Goal: Information Seeking & Learning: Learn about a topic

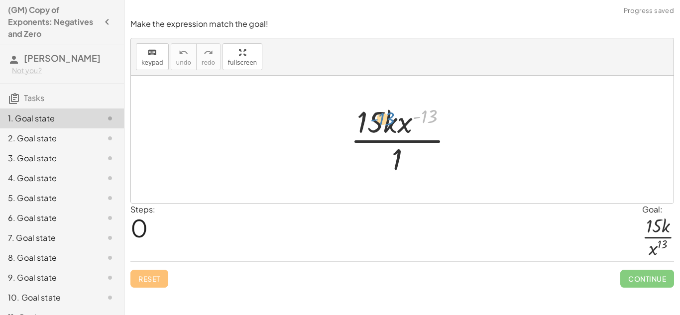
drag, startPoint x: 423, startPoint y: 114, endPoint x: 380, endPoint y: 117, distance: 43.8
click at [380, 117] on div at bounding box center [405, 139] width 121 height 77
click at [428, 115] on div at bounding box center [405, 139] width 121 height 77
click at [409, 123] on div at bounding box center [405, 139] width 121 height 77
drag, startPoint x: 377, startPoint y: 123, endPoint x: 400, endPoint y: 169, distance: 51.2
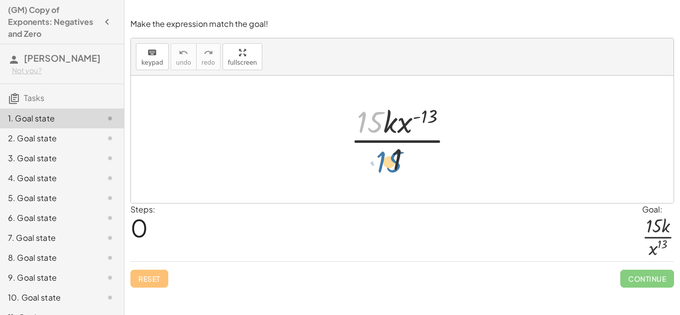
click at [400, 169] on div at bounding box center [405, 139] width 121 height 77
drag, startPoint x: 388, startPoint y: 118, endPoint x: 395, endPoint y: 165, distance: 47.4
click at [395, 165] on div at bounding box center [405, 139] width 121 height 77
click at [419, 123] on div at bounding box center [405, 139] width 121 height 77
drag, startPoint x: 427, startPoint y: 117, endPoint x: 403, endPoint y: 124, distance: 25.0
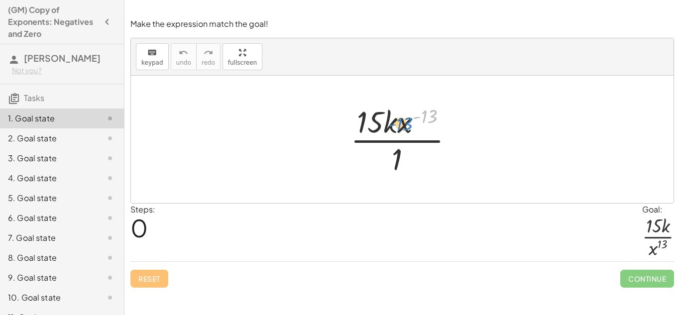
click at [403, 124] on div at bounding box center [405, 139] width 121 height 77
drag, startPoint x: 403, startPoint y: 124, endPoint x: 422, endPoint y: 116, distance: 21.2
click at [422, 116] on div at bounding box center [405, 139] width 121 height 77
click at [377, 123] on div at bounding box center [405, 139] width 121 height 77
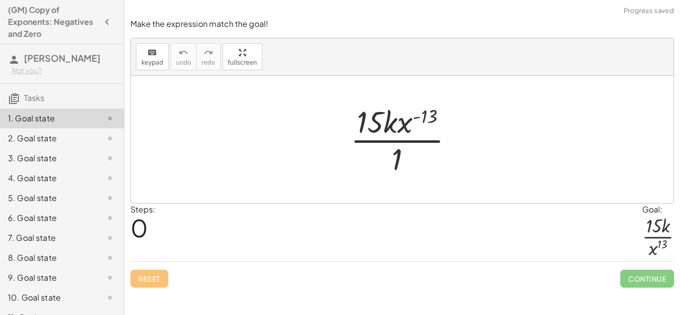
click at [395, 126] on div at bounding box center [405, 139] width 121 height 77
click at [404, 129] on div at bounding box center [405, 139] width 121 height 77
drag, startPoint x: 426, startPoint y: 118, endPoint x: 393, endPoint y: 168, distance: 60.3
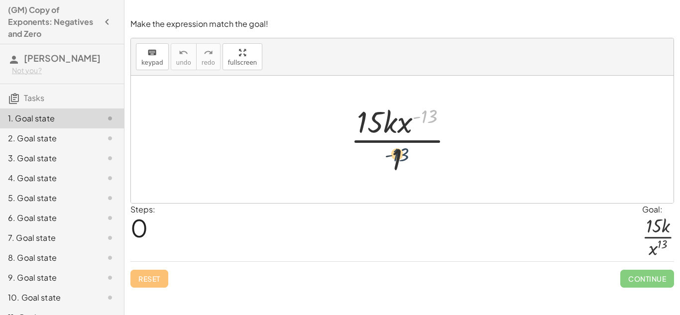
click at [393, 168] on div at bounding box center [405, 139] width 121 height 77
click at [371, 125] on div at bounding box center [405, 139] width 121 height 77
click at [395, 144] on div at bounding box center [405, 139] width 121 height 77
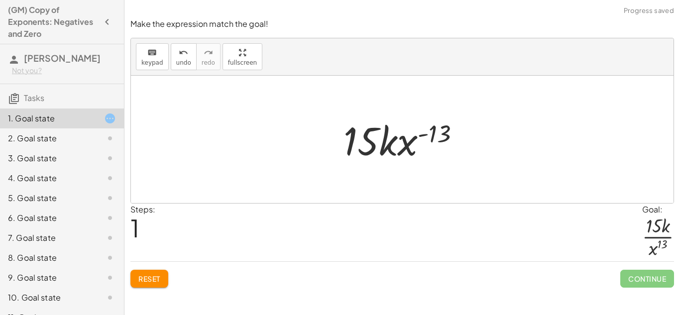
click at [403, 146] on div at bounding box center [405, 139] width 134 height 51
click at [409, 133] on div at bounding box center [405, 139] width 134 height 51
drag, startPoint x: 363, startPoint y: 135, endPoint x: 390, endPoint y: 138, distance: 26.5
click at [390, 138] on div at bounding box center [405, 139] width 134 height 51
click at [439, 130] on div at bounding box center [405, 139] width 134 height 51
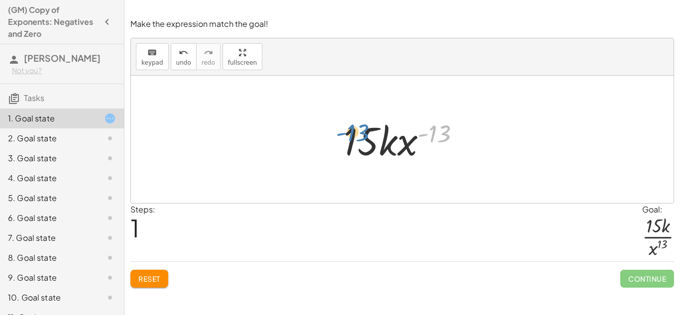
drag, startPoint x: 439, startPoint y: 130, endPoint x: 357, endPoint y: 129, distance: 82.6
click at [357, 129] on div at bounding box center [405, 139] width 134 height 51
click at [358, 143] on div at bounding box center [405, 139] width 134 height 51
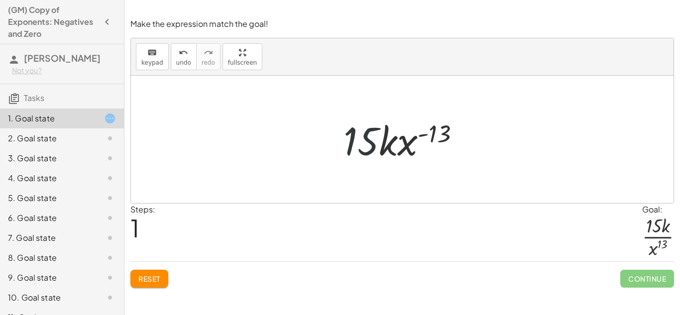
click at [358, 143] on div at bounding box center [405, 139] width 134 height 51
drag, startPoint x: 358, startPoint y: 143, endPoint x: 413, endPoint y: 142, distance: 55.2
click at [413, 142] on div at bounding box center [405, 139] width 134 height 51
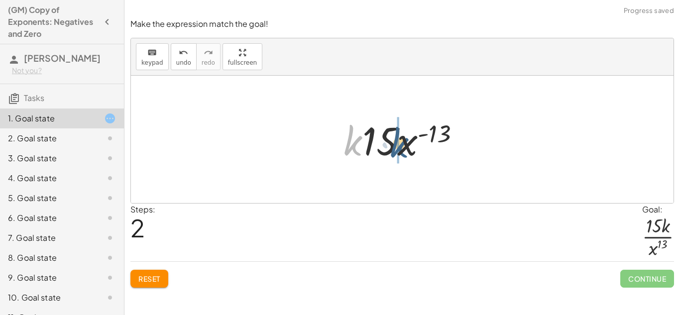
drag, startPoint x: 360, startPoint y: 140, endPoint x: 410, endPoint y: 142, distance: 50.8
click at [410, 142] on div at bounding box center [405, 139] width 134 height 51
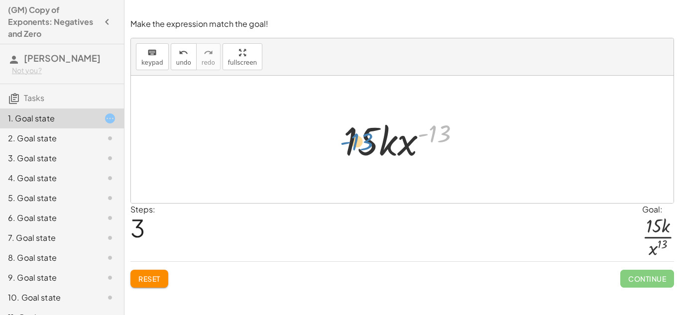
drag, startPoint x: 437, startPoint y: 130, endPoint x: 358, endPoint y: 139, distance: 79.1
click at [358, 139] on div at bounding box center [405, 139] width 134 height 51
click at [435, 133] on div at bounding box center [405, 139] width 134 height 51
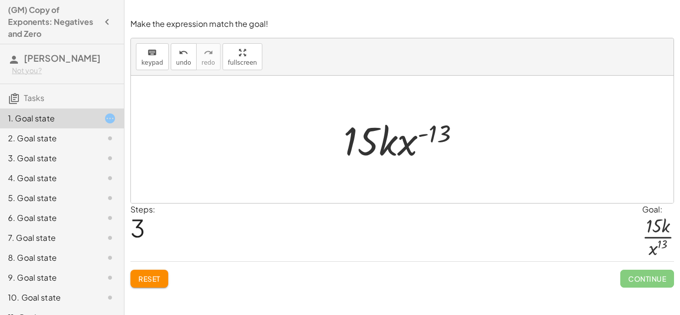
click at [425, 136] on div at bounding box center [405, 139] width 134 height 51
click at [378, 144] on div at bounding box center [405, 139] width 134 height 51
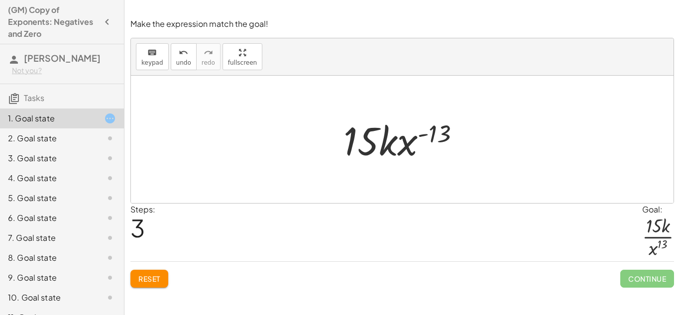
click at [389, 144] on div at bounding box center [405, 139] width 134 height 51
drag, startPoint x: 407, startPoint y: 149, endPoint x: 404, endPoint y: 173, distance: 24.1
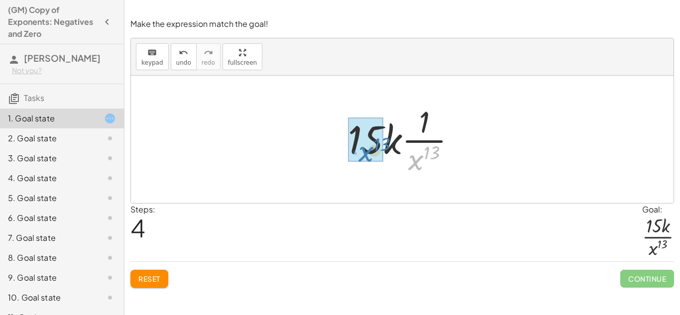
drag, startPoint x: 421, startPoint y: 157, endPoint x: 371, endPoint y: 146, distance: 51.4
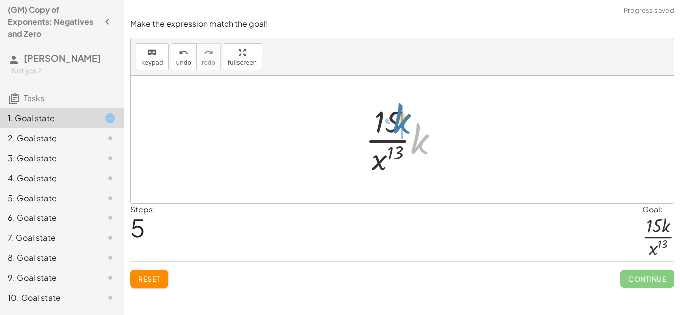
drag, startPoint x: 415, startPoint y: 138, endPoint x: 396, endPoint y: 117, distance: 27.8
click at [396, 117] on div at bounding box center [405, 139] width 91 height 77
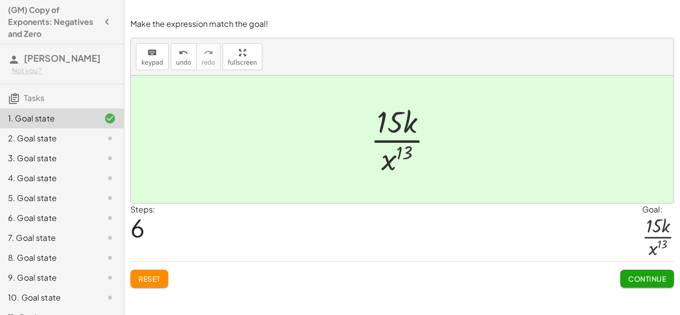
click at [659, 280] on span "Continue" at bounding box center [647, 278] width 38 height 9
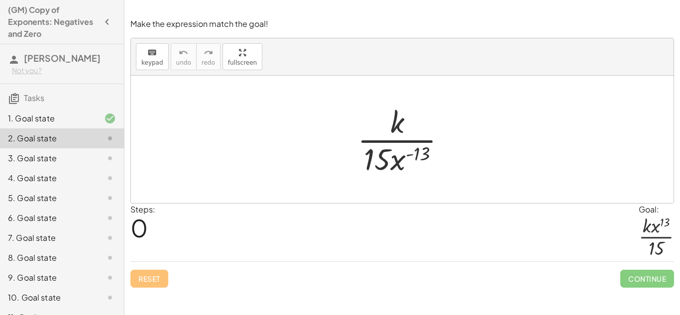
click at [431, 153] on div at bounding box center [405, 139] width 106 height 77
click at [423, 154] on div at bounding box center [405, 139] width 106 height 77
click at [380, 158] on div at bounding box center [405, 139] width 106 height 77
drag, startPoint x: 399, startPoint y: 164, endPoint x: 405, endPoint y: 128, distance: 36.8
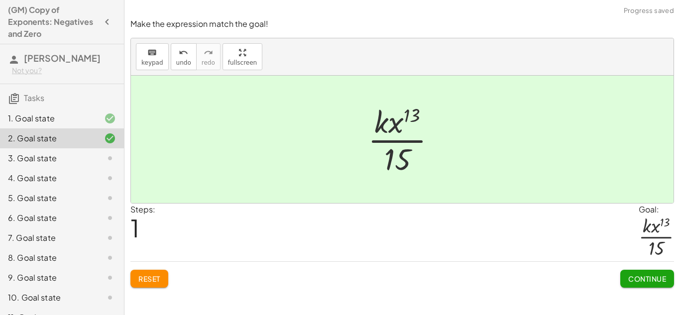
click at [641, 275] on span "Continue" at bounding box center [647, 278] width 38 height 9
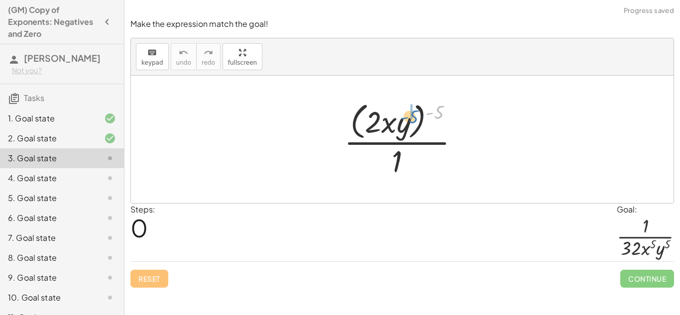
drag, startPoint x: 437, startPoint y: 113, endPoint x: 410, endPoint y: 118, distance: 26.8
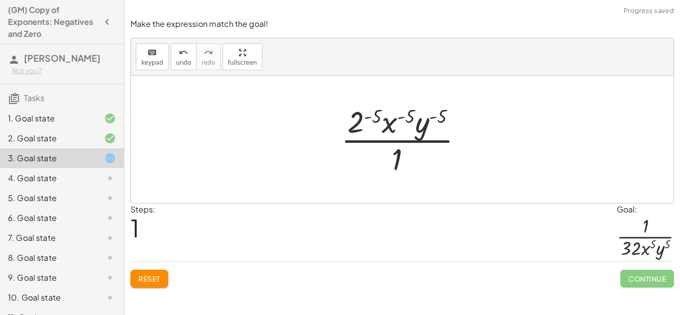
click at [380, 116] on div at bounding box center [406, 139] width 140 height 77
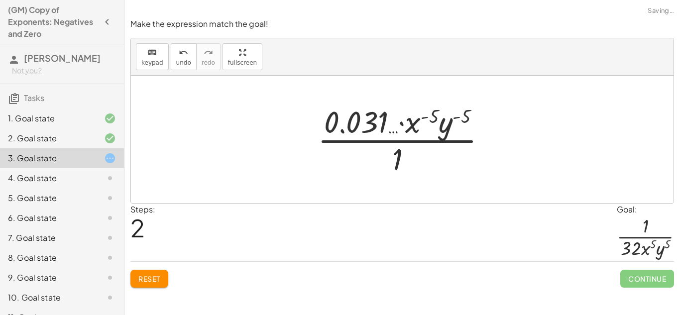
click at [435, 115] on div at bounding box center [405, 139] width 187 height 77
click at [430, 117] on div at bounding box center [405, 139] width 187 height 77
click at [425, 117] on div at bounding box center [405, 139] width 187 height 77
click at [415, 120] on div at bounding box center [405, 139] width 187 height 77
drag, startPoint x: 434, startPoint y: 115, endPoint x: 422, endPoint y: 117, distance: 11.6
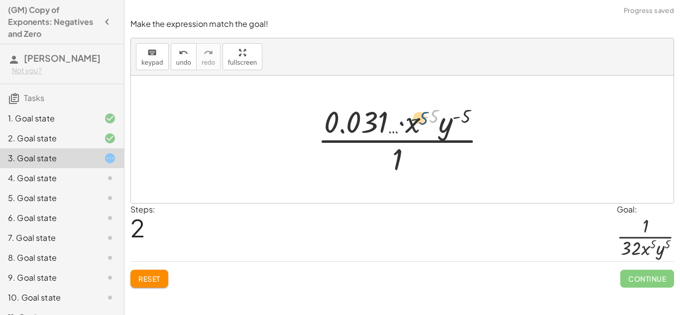
click at [422, 117] on div at bounding box center [405, 139] width 187 height 77
drag, startPoint x: 411, startPoint y: 125, endPoint x: 393, endPoint y: 169, distance: 47.0
click at [393, 169] on div at bounding box center [405, 139] width 187 height 77
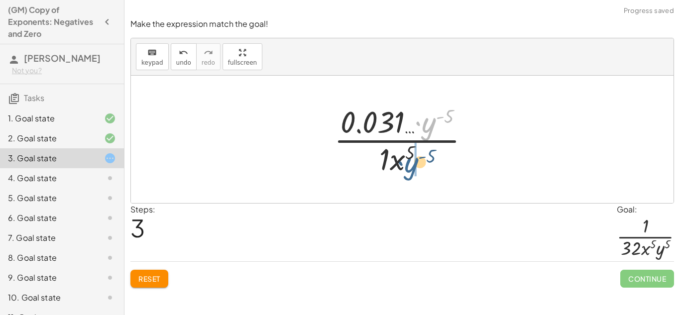
drag, startPoint x: 427, startPoint y: 128, endPoint x: 409, endPoint y: 168, distance: 44.1
click at [409, 168] on div at bounding box center [405, 139] width 153 height 77
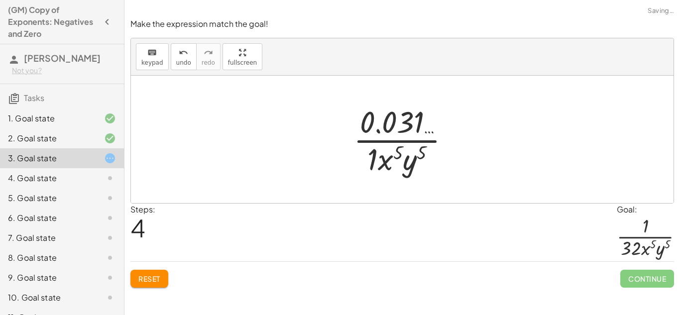
click at [372, 160] on div at bounding box center [405, 139] width 114 height 77
click at [411, 124] on div at bounding box center [405, 139] width 114 height 77
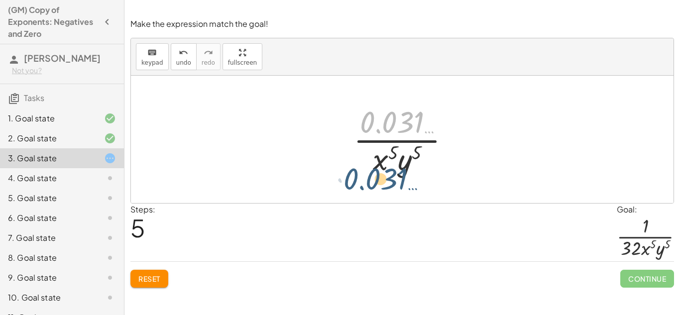
drag, startPoint x: 411, startPoint y: 124, endPoint x: 394, endPoint y: 182, distance: 59.7
click at [394, 182] on div "· ( · 2 · x · y ) ( - 5 ) · 1 · 2 ( - 5 ) · x ( - 5 ) · y ( - 5 ) · 1 · 0.031 ……" at bounding box center [402, 139] width 542 height 127
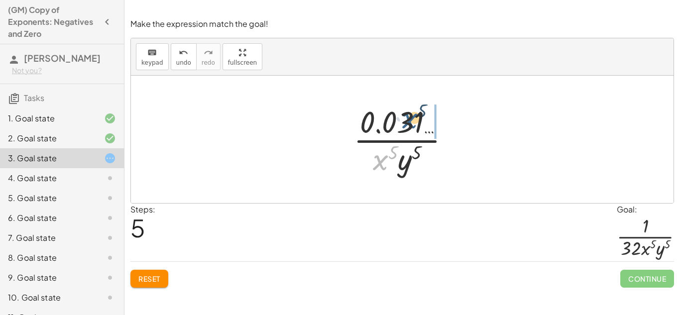
drag, startPoint x: 386, startPoint y: 156, endPoint x: 418, endPoint y: 113, distance: 53.3
click at [418, 113] on div at bounding box center [405, 139] width 114 height 77
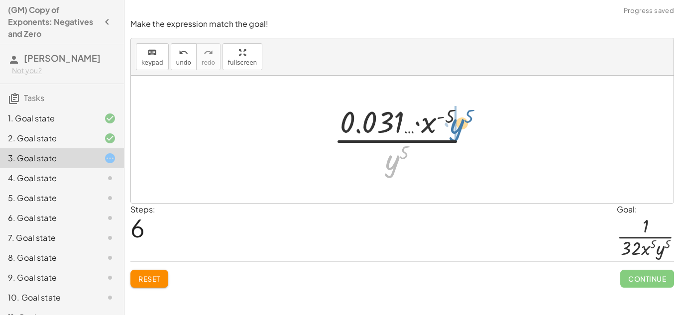
drag, startPoint x: 388, startPoint y: 158, endPoint x: 453, endPoint y: 120, distance: 75.1
click at [453, 120] on div at bounding box center [405, 139] width 155 height 77
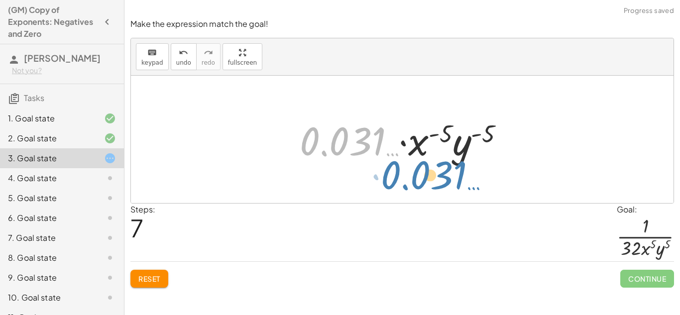
drag, startPoint x: 366, startPoint y: 147, endPoint x: 448, endPoint y: 181, distance: 88.8
click at [448, 181] on div "· ( · 2 · x · y ) ( - 5 ) · 1 · 2 ( - 5 ) · x ( - 5 ) · y ( - 5 ) · 1 · 0.031 ……" at bounding box center [402, 139] width 542 height 127
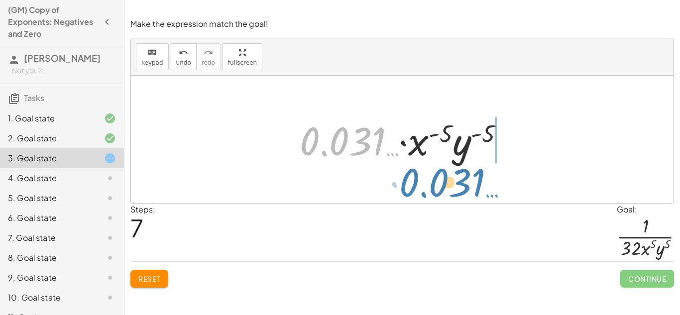
drag, startPoint x: 319, startPoint y: 135, endPoint x: 418, endPoint y: 175, distance: 107.3
click at [418, 175] on div "· ( · 2 · x · y ) ( - 5 ) · 1 · 2 ( - 5 ) · x ( - 5 ) · y ( - 5 ) · 1 · 0.031 ……" at bounding box center [402, 139] width 542 height 127
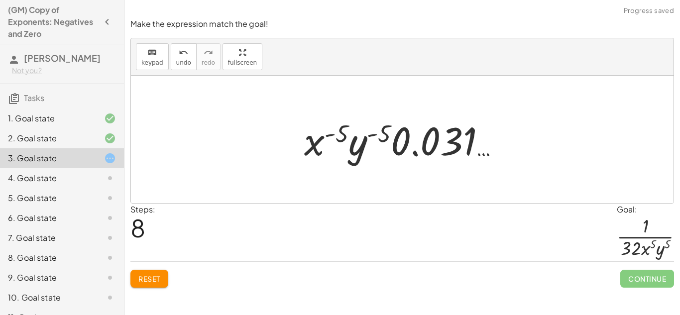
click at [431, 126] on div at bounding box center [405, 139] width 213 height 51
click at [400, 132] on div at bounding box center [405, 139] width 213 height 51
click at [351, 150] on div at bounding box center [405, 139] width 213 height 51
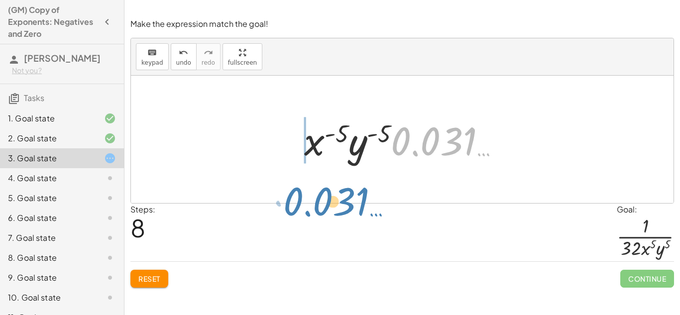
drag, startPoint x: 429, startPoint y: 145, endPoint x: 321, endPoint y: 206, distance: 123.7
click at [0, 0] on div "Make the expression match the goal! keyboard keypad undo undo redo redo fullscr…" at bounding box center [0, 0] width 0 height 0
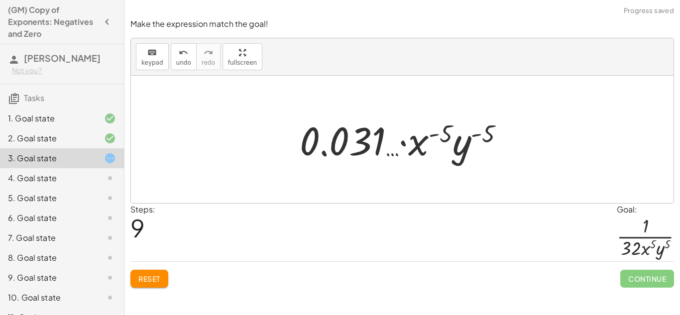
click at [362, 134] on div at bounding box center [406, 139] width 222 height 51
click at [157, 277] on span "Reset" at bounding box center [149, 278] width 22 height 9
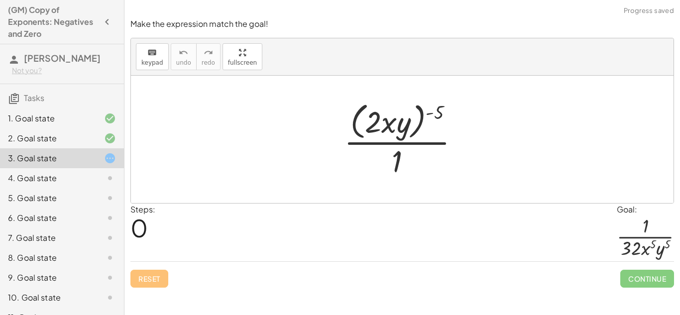
click at [433, 113] on div at bounding box center [405, 139] width 133 height 81
drag, startPoint x: 435, startPoint y: 113, endPoint x: 409, endPoint y: 117, distance: 25.7
click at [409, 117] on div at bounding box center [405, 139] width 133 height 81
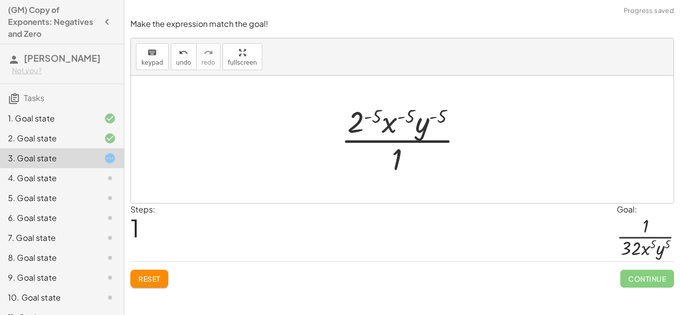
click at [370, 114] on div at bounding box center [406, 139] width 140 height 77
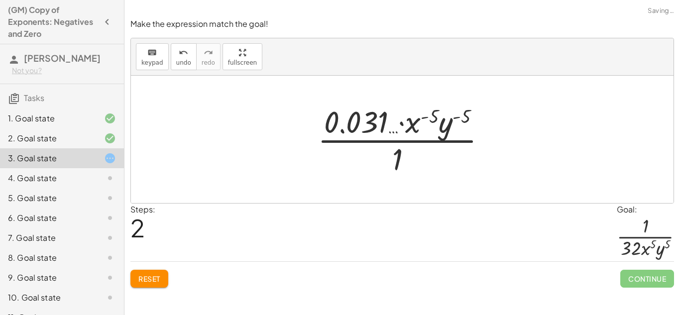
click at [431, 116] on div at bounding box center [405, 139] width 187 height 77
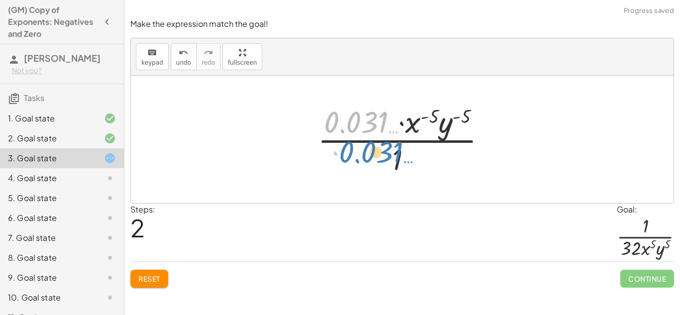
drag, startPoint x: 379, startPoint y: 118, endPoint x: 394, endPoint y: 148, distance: 33.4
click at [394, 148] on div at bounding box center [405, 139] width 187 height 77
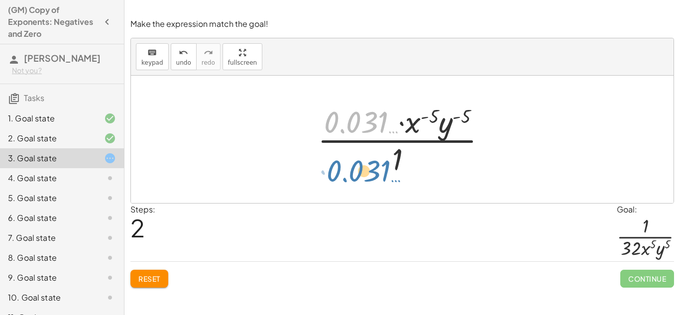
drag, startPoint x: 371, startPoint y: 123, endPoint x: 374, endPoint y: 173, distance: 50.3
click at [374, 173] on div at bounding box center [405, 139] width 187 height 77
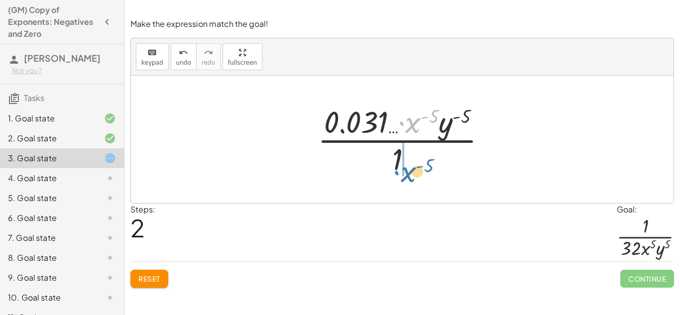
drag, startPoint x: 415, startPoint y: 116, endPoint x: 410, endPoint y: 165, distance: 49.0
click at [410, 165] on div at bounding box center [405, 139] width 187 height 77
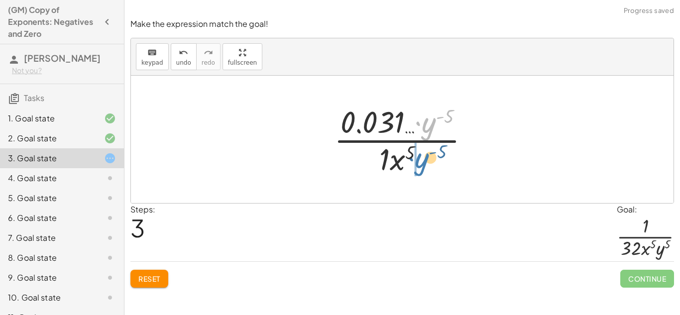
drag, startPoint x: 428, startPoint y: 126, endPoint x: 420, endPoint y: 168, distance: 42.1
click at [420, 168] on div at bounding box center [405, 139] width 153 height 77
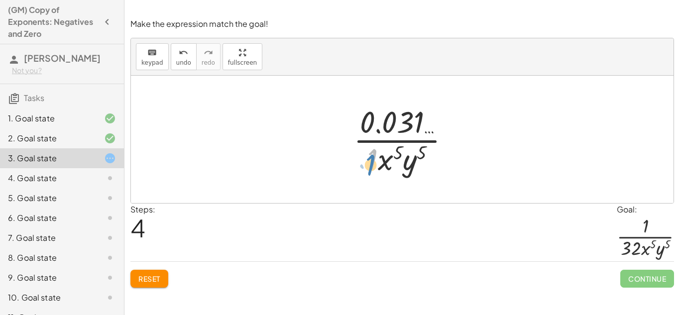
drag, startPoint x: 373, startPoint y: 156, endPoint x: 370, endPoint y: 163, distance: 7.1
click at [370, 163] on div at bounding box center [405, 139] width 114 height 77
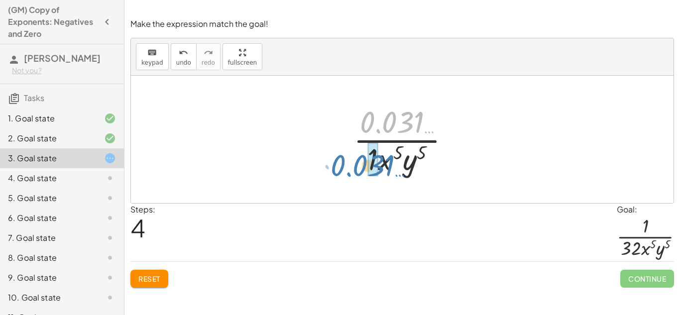
drag, startPoint x: 403, startPoint y: 121, endPoint x: 374, endPoint y: 164, distance: 52.3
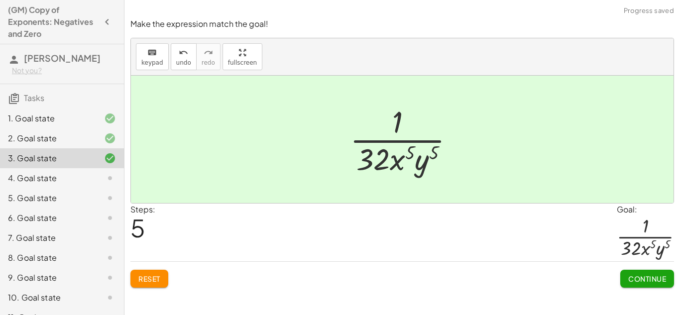
click at [662, 273] on button "Continue" at bounding box center [647, 279] width 54 height 18
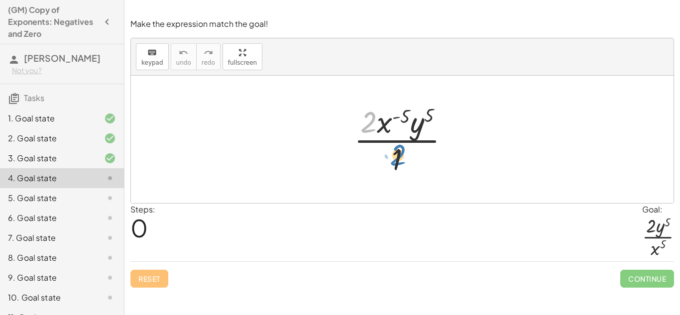
drag, startPoint x: 367, startPoint y: 124, endPoint x: 396, endPoint y: 157, distance: 44.0
click at [396, 157] on div at bounding box center [405, 139] width 113 height 77
click at [395, 154] on div at bounding box center [405, 139] width 113 height 77
drag, startPoint x: 383, startPoint y: 122, endPoint x: 372, endPoint y: 170, distance: 49.0
click at [372, 170] on div at bounding box center [405, 139] width 113 height 77
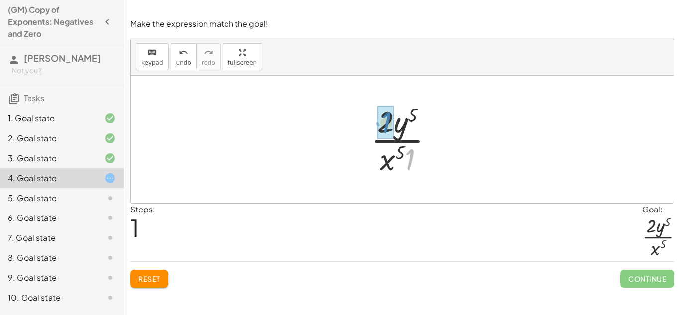
drag, startPoint x: 411, startPoint y: 156, endPoint x: 387, endPoint y: 119, distance: 43.9
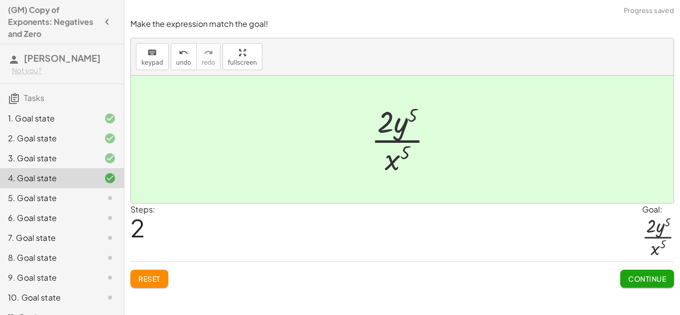
click at [644, 287] on button "Continue" at bounding box center [647, 279] width 54 height 18
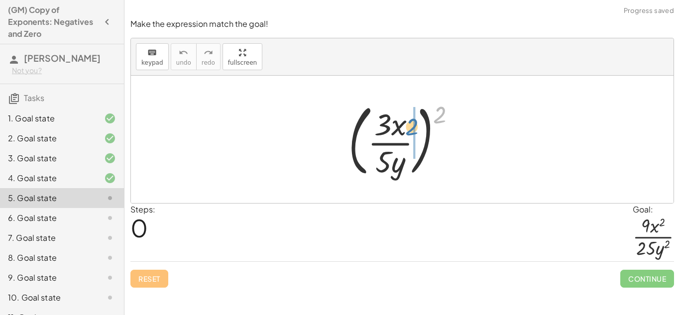
drag, startPoint x: 442, startPoint y: 117, endPoint x: 413, endPoint y: 132, distance: 33.2
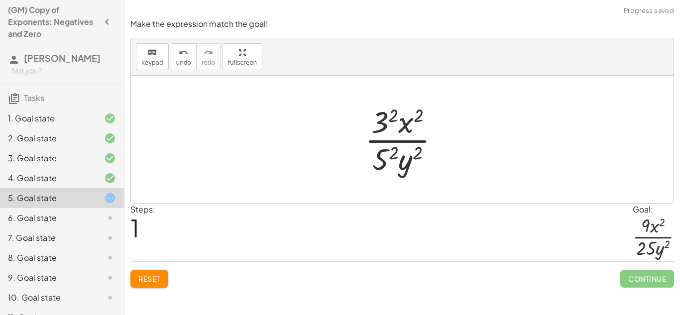
click at [394, 148] on div at bounding box center [406, 139] width 93 height 77
click at [390, 114] on div at bounding box center [405, 139] width 97 height 77
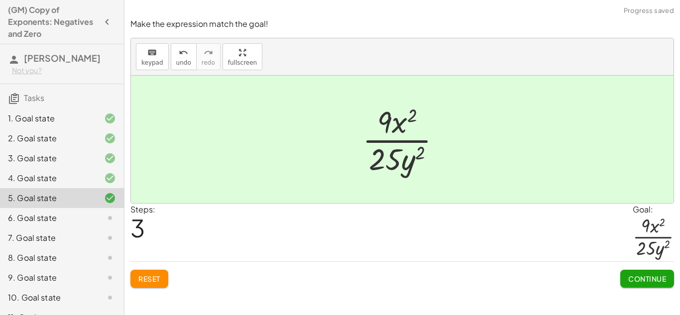
click at [633, 270] on button "Continue" at bounding box center [647, 279] width 54 height 18
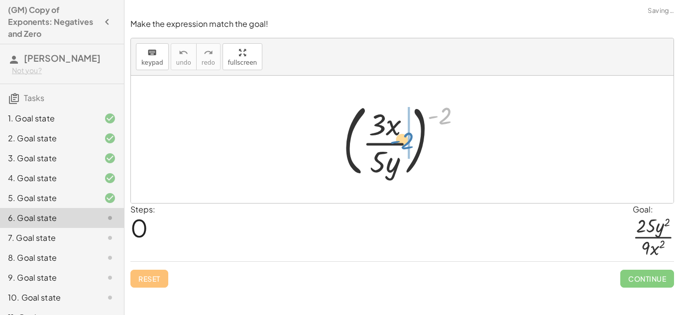
drag, startPoint x: 443, startPoint y: 115, endPoint x: 405, endPoint y: 140, distance: 45.3
click at [405, 140] on div at bounding box center [406, 139] width 136 height 83
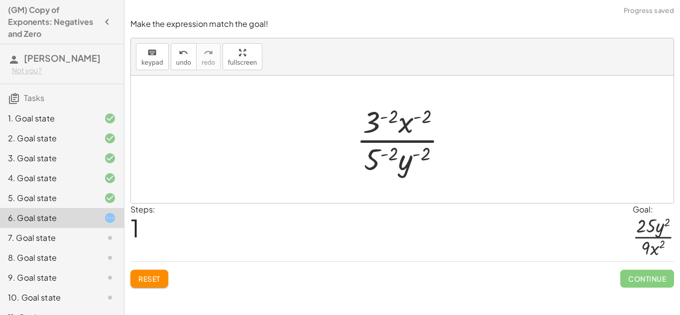
click at [392, 114] on div at bounding box center [405, 139] width 109 height 77
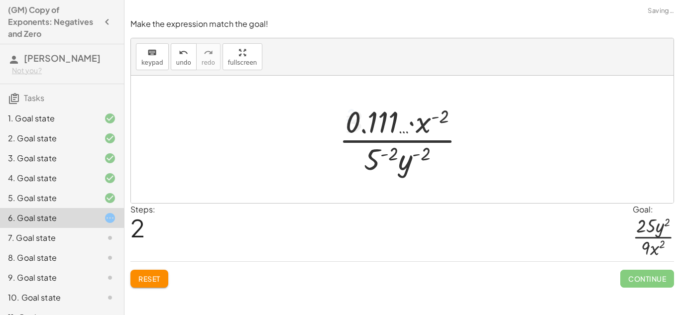
click at [386, 155] on div at bounding box center [406, 139] width 144 height 77
click at [439, 112] on div at bounding box center [406, 139] width 144 height 77
click at [435, 149] on div at bounding box center [406, 139] width 144 height 77
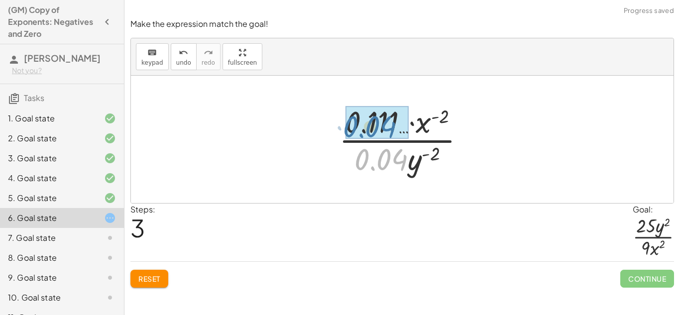
drag, startPoint x: 403, startPoint y: 161, endPoint x: 392, endPoint y: 127, distance: 35.7
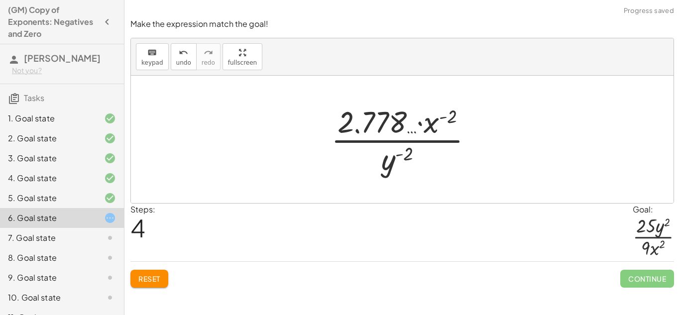
click at [390, 123] on div at bounding box center [406, 139] width 160 height 77
drag, startPoint x: 395, startPoint y: 163, endPoint x: 441, endPoint y: 122, distance: 61.3
click at [441, 122] on div at bounding box center [406, 139] width 160 height 77
drag, startPoint x: 382, startPoint y: 169, endPoint x: 430, endPoint y: 122, distance: 67.2
click at [430, 122] on div at bounding box center [406, 139] width 160 height 77
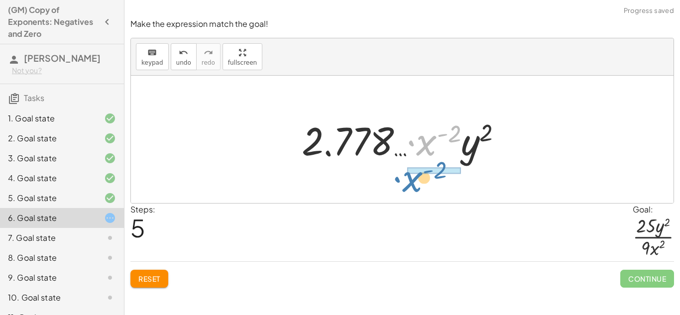
drag, startPoint x: 427, startPoint y: 143, endPoint x: 411, endPoint y: 180, distance: 40.4
click at [411, 180] on div "( · 3 · x · 5 · y ) ( - 2 ) · 3 ( - 2 ) · x ( - 2 ) · 5 ( - 2 ) · y ( - 2 ) · 0…" at bounding box center [402, 139] width 542 height 127
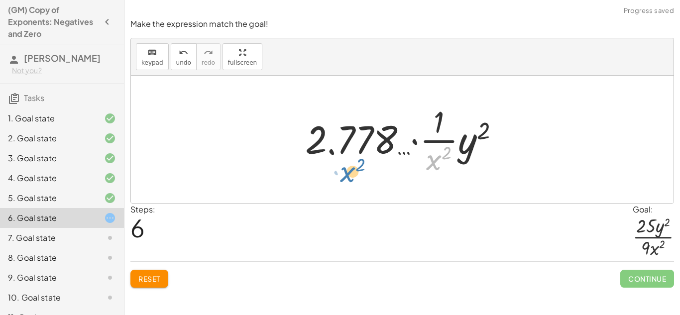
drag, startPoint x: 436, startPoint y: 156, endPoint x: 349, endPoint y: 168, distance: 88.4
click at [349, 168] on div at bounding box center [406, 139] width 212 height 77
click at [153, 276] on span "Reset" at bounding box center [149, 278] width 22 height 9
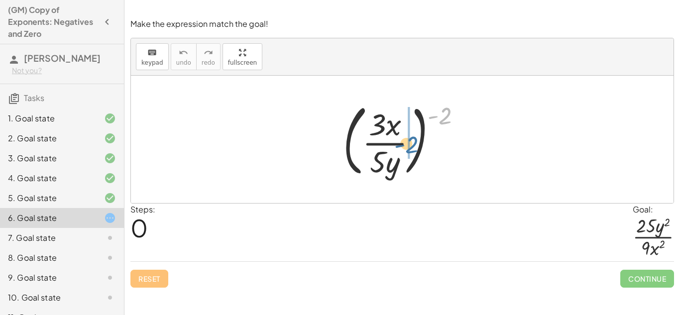
drag, startPoint x: 441, startPoint y: 113, endPoint x: 406, endPoint y: 138, distance: 43.5
click at [406, 138] on div at bounding box center [406, 139] width 136 height 83
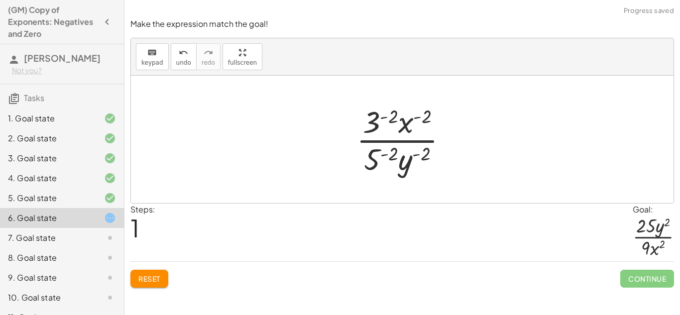
click at [387, 152] on div at bounding box center [405, 139] width 109 height 77
click at [388, 117] on div at bounding box center [406, 139] width 126 height 77
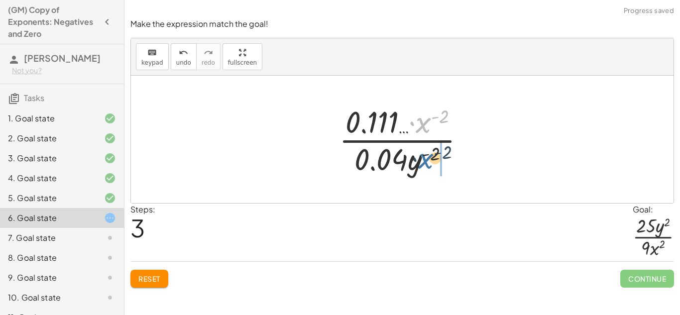
drag, startPoint x: 420, startPoint y: 128, endPoint x: 423, endPoint y: 174, distance: 45.9
click at [423, 174] on div at bounding box center [406, 139] width 144 height 77
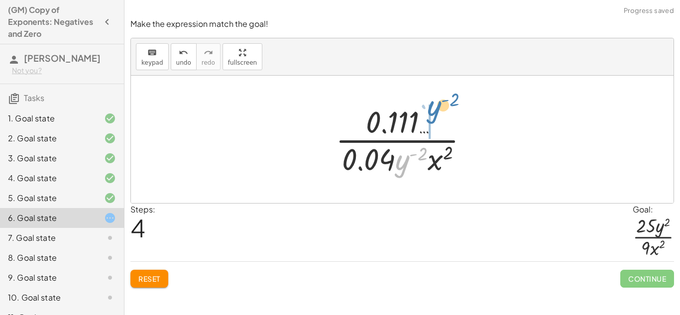
drag, startPoint x: 406, startPoint y: 157, endPoint x: 426, endPoint y: 114, distance: 47.0
click at [426, 114] on div at bounding box center [405, 139] width 151 height 77
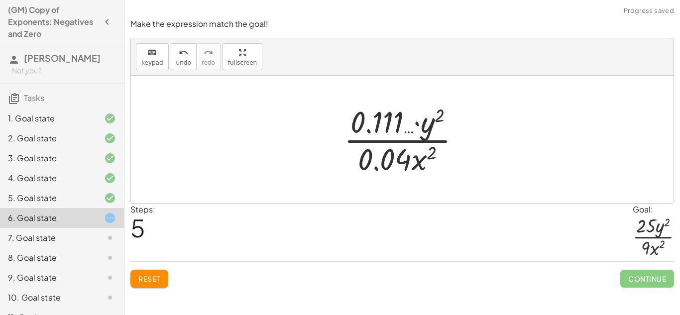
click at [385, 159] on div at bounding box center [406, 139] width 134 height 77
click at [377, 123] on div at bounding box center [406, 139] width 134 height 77
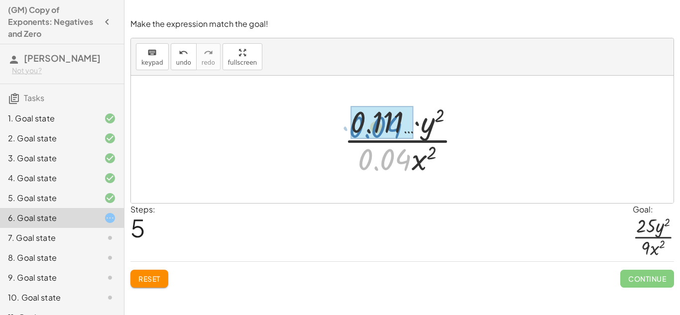
drag, startPoint x: 388, startPoint y: 160, endPoint x: 379, endPoint y: 127, distance: 33.6
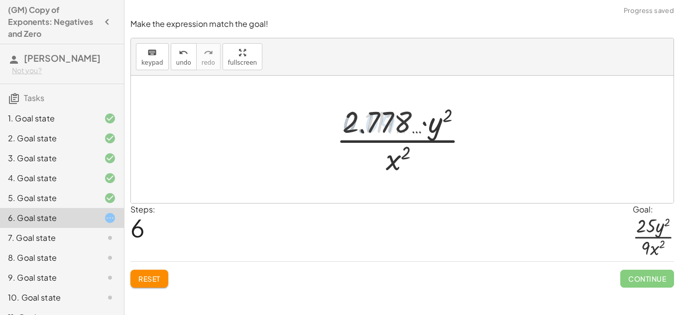
click at [379, 127] on div at bounding box center [406, 139] width 150 height 77
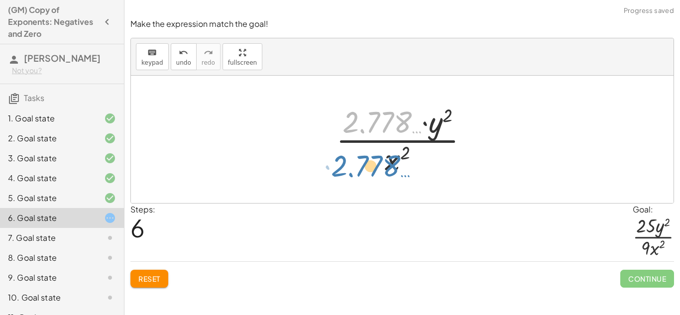
drag, startPoint x: 379, startPoint y: 127, endPoint x: 366, endPoint y: 173, distance: 47.6
click at [366, 173] on div at bounding box center [406, 139] width 150 height 77
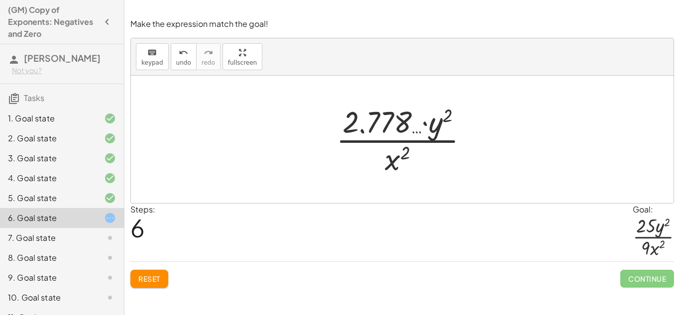
click at [151, 275] on span "Reset" at bounding box center [149, 278] width 22 height 9
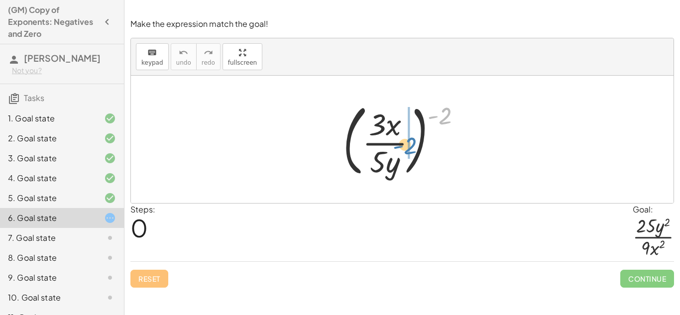
drag, startPoint x: 441, startPoint y: 112, endPoint x: 405, endPoint y: 143, distance: 46.9
click at [405, 143] on div at bounding box center [406, 139] width 136 height 83
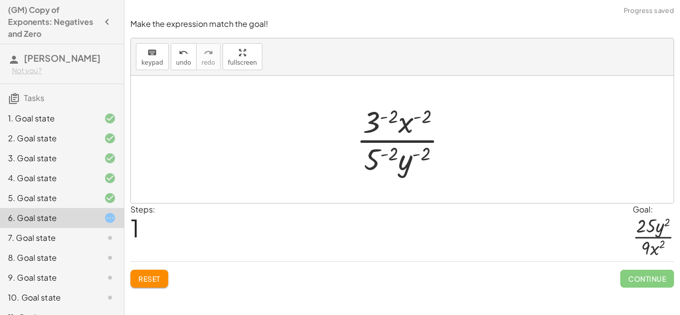
click at [414, 151] on div at bounding box center [405, 139] width 109 height 77
drag, startPoint x: 406, startPoint y: 164, endPoint x: 419, endPoint y: 117, distance: 48.0
click at [419, 117] on div at bounding box center [405, 139] width 109 height 77
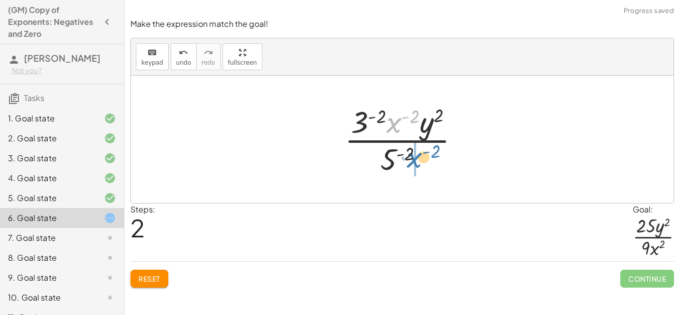
drag, startPoint x: 395, startPoint y: 119, endPoint x: 418, endPoint y: 153, distance: 41.3
click at [418, 153] on div at bounding box center [405, 139] width 133 height 77
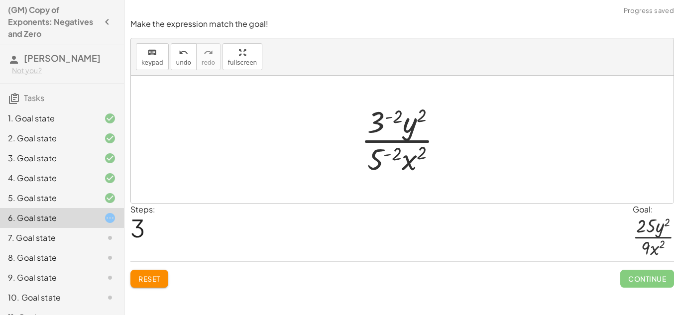
click at [394, 154] on div at bounding box center [405, 139] width 99 height 77
click at [393, 117] on div at bounding box center [405, 139] width 119 height 77
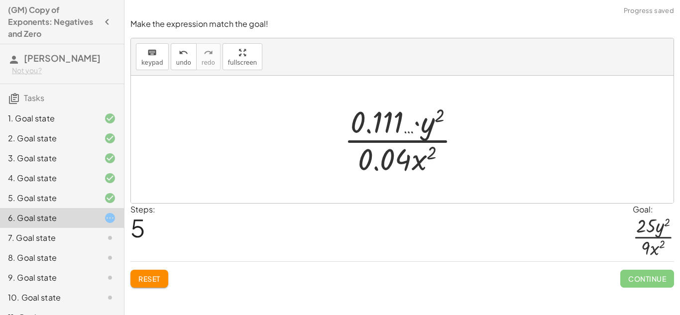
click at [393, 117] on div at bounding box center [406, 139] width 134 height 77
click at [395, 166] on div at bounding box center [406, 139] width 134 height 77
click at [392, 160] on div at bounding box center [406, 139] width 134 height 77
click at [155, 281] on span "Reset" at bounding box center [149, 278] width 22 height 9
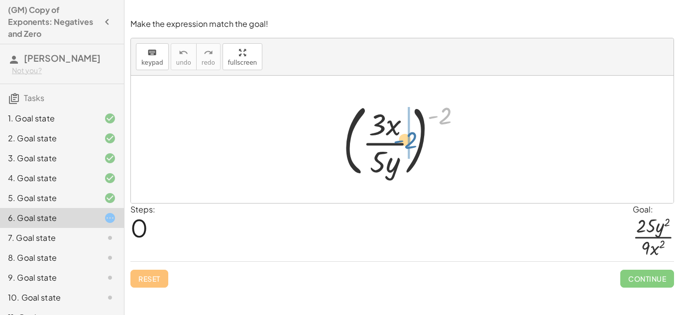
drag, startPoint x: 446, startPoint y: 111, endPoint x: 406, endPoint y: 140, distance: 48.9
click at [406, 140] on div at bounding box center [406, 139] width 136 height 83
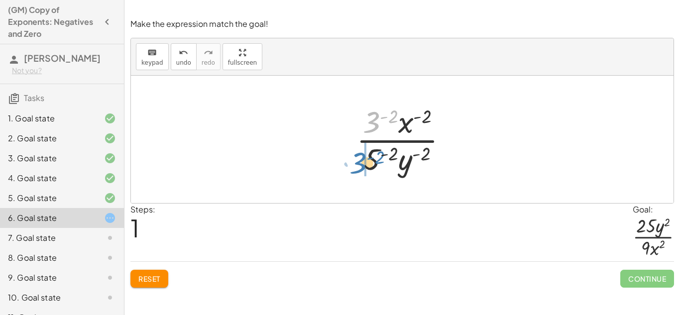
drag, startPoint x: 371, startPoint y: 112, endPoint x: 357, endPoint y: 153, distance: 42.9
click at [357, 153] on div at bounding box center [405, 139] width 109 height 77
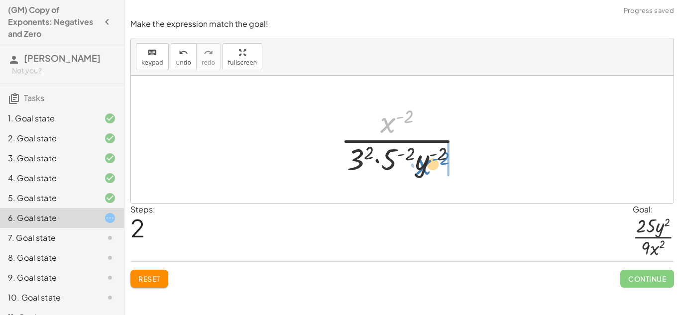
drag, startPoint x: 389, startPoint y: 118, endPoint x: 424, endPoint y: 160, distance: 55.0
click at [424, 160] on div at bounding box center [405, 139] width 140 height 77
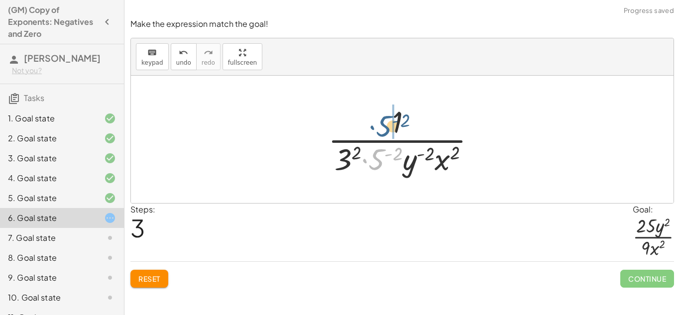
drag, startPoint x: 377, startPoint y: 157, endPoint x: 381, endPoint y: 120, distance: 37.5
click at [381, 120] on div at bounding box center [406, 139] width 166 height 77
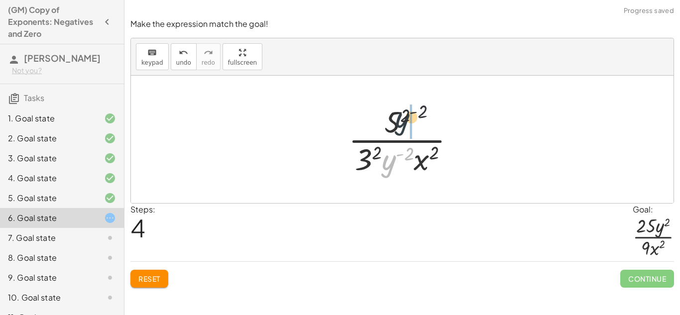
drag, startPoint x: 395, startPoint y: 161, endPoint x: 411, endPoint y: 113, distance: 49.7
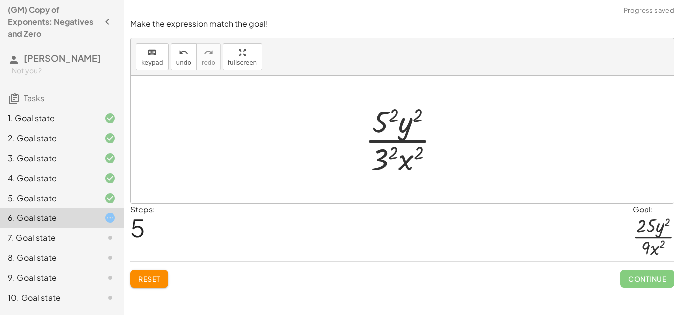
click at [390, 119] on div at bounding box center [406, 139] width 93 height 77
click at [389, 150] on div at bounding box center [405, 139] width 97 height 77
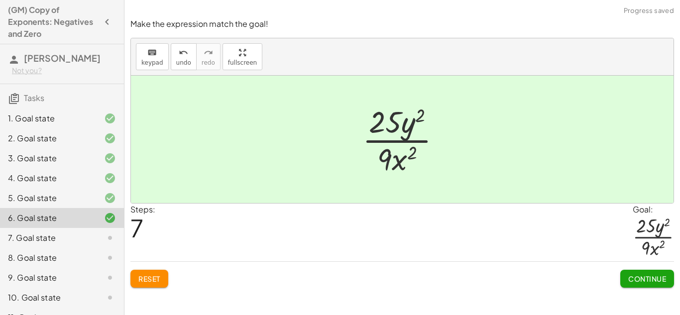
click at [638, 281] on span "Continue" at bounding box center [647, 278] width 38 height 9
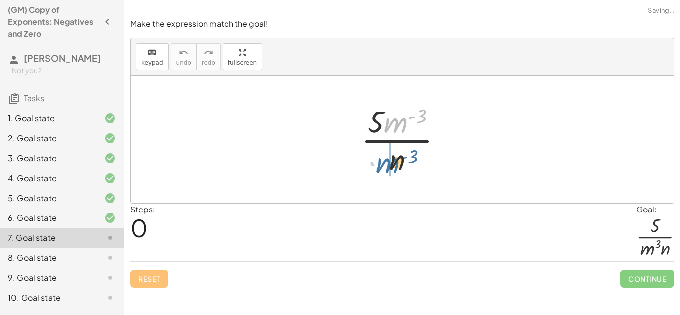
drag, startPoint x: 392, startPoint y: 124, endPoint x: 380, endPoint y: 169, distance: 46.9
click at [380, 169] on div at bounding box center [405, 139] width 99 height 77
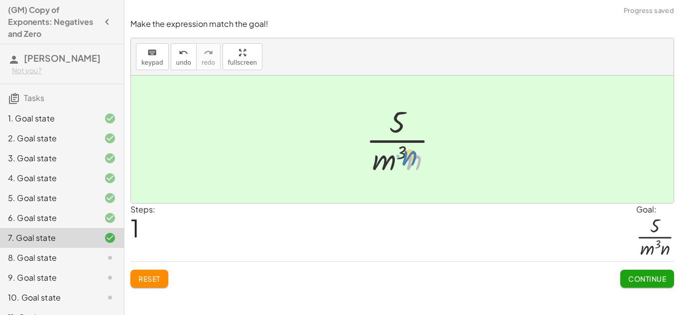
click at [412, 164] on div at bounding box center [406, 139] width 90 height 77
click at [664, 286] on button "Continue" at bounding box center [647, 279] width 54 height 18
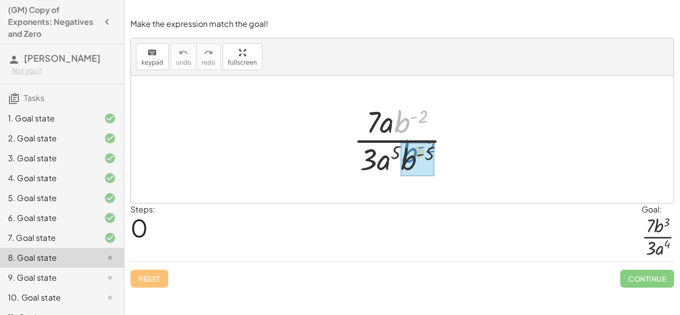
drag, startPoint x: 397, startPoint y: 125, endPoint x: 405, endPoint y: 158, distance: 33.3
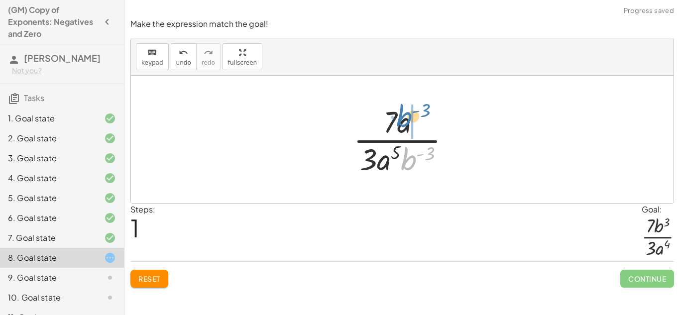
drag, startPoint x: 406, startPoint y: 162, endPoint x: 401, endPoint y: 118, distance: 43.5
click at [401, 118] on div at bounding box center [405, 139] width 115 height 77
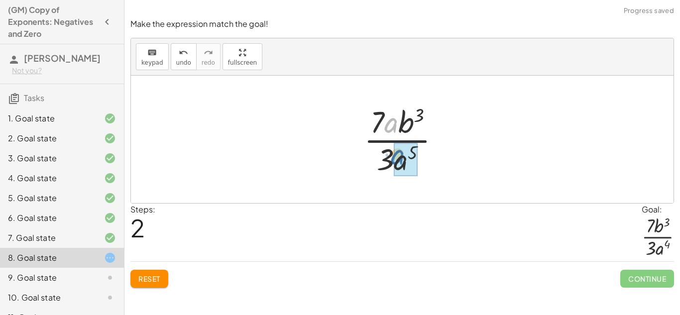
drag, startPoint x: 391, startPoint y: 124, endPoint x: 397, endPoint y: 158, distance: 34.1
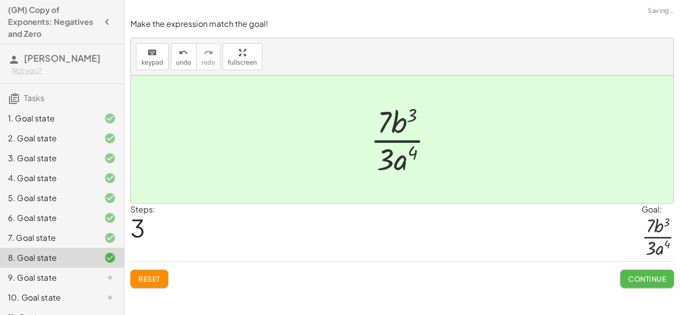
click at [655, 286] on button "Continue" at bounding box center [647, 279] width 54 height 18
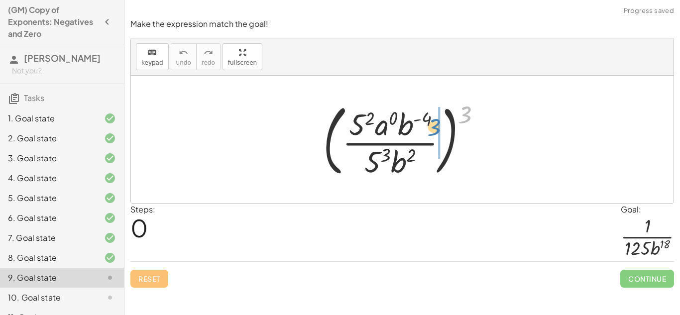
drag, startPoint x: 467, startPoint y: 116, endPoint x: 435, endPoint y: 130, distance: 35.2
click at [435, 130] on div at bounding box center [406, 139] width 176 height 83
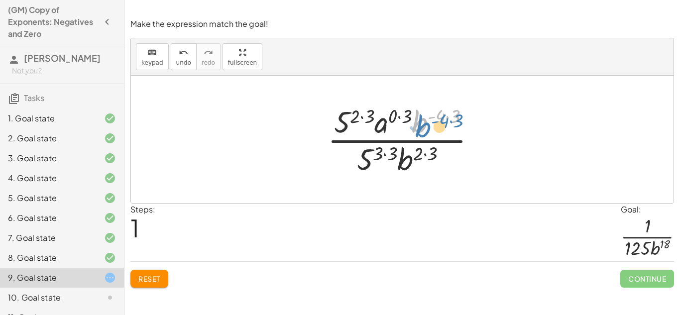
click at [423, 124] on div at bounding box center [405, 139] width 166 height 77
click at [401, 116] on div at bounding box center [405, 139] width 166 height 77
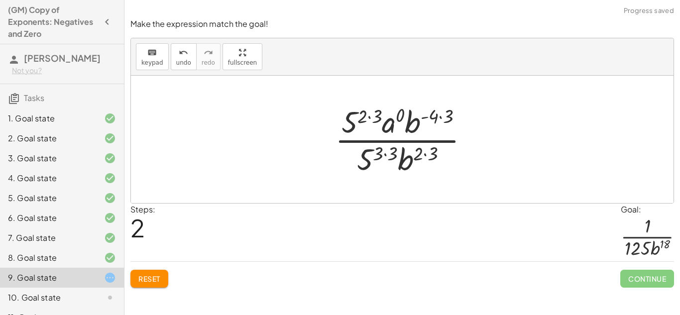
click at [443, 117] on div at bounding box center [406, 139] width 152 height 77
click at [425, 151] on div at bounding box center [405, 139] width 143 height 77
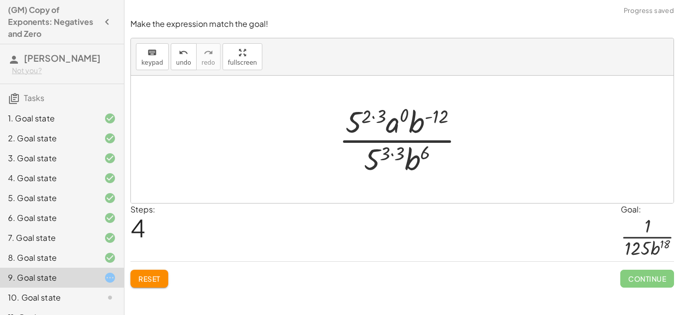
click at [394, 124] on div at bounding box center [405, 139] width 143 height 77
click at [365, 117] on div at bounding box center [406, 139] width 138 height 77
click at [377, 120] on div at bounding box center [406, 139] width 138 height 77
click at [392, 148] on div at bounding box center [405, 139] width 123 height 77
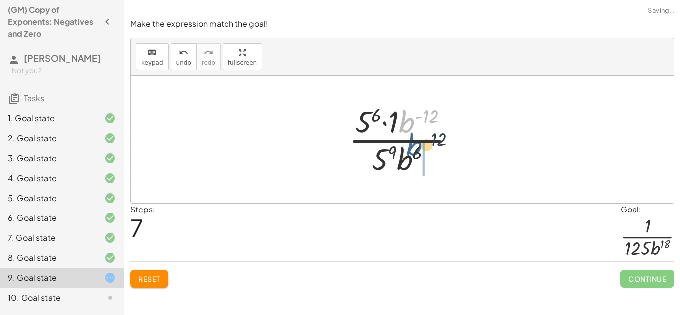
drag, startPoint x: 401, startPoint y: 123, endPoint x: 414, endPoint y: 159, distance: 37.4
click at [414, 159] on div at bounding box center [405, 139] width 123 height 77
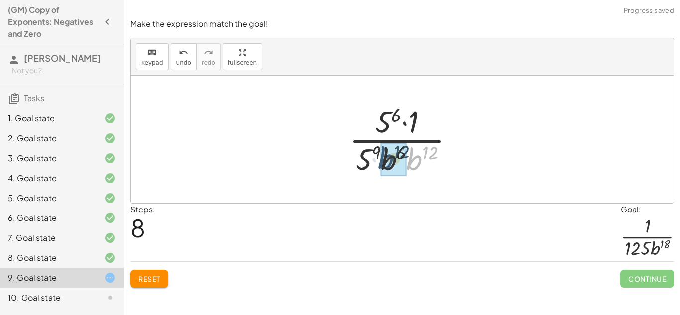
drag, startPoint x: 414, startPoint y: 160, endPoint x: 384, endPoint y: 159, distance: 29.9
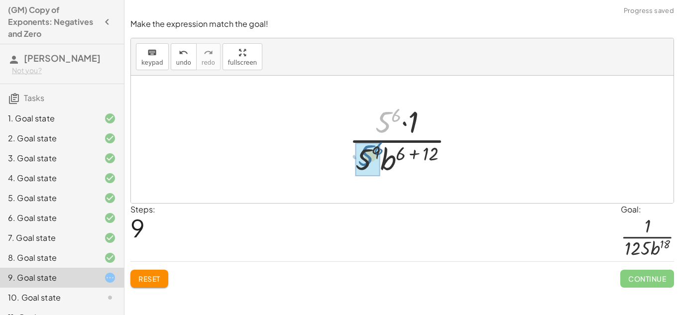
drag, startPoint x: 384, startPoint y: 124, endPoint x: 366, endPoint y: 158, distance: 38.3
click at [422, 152] on div at bounding box center [405, 139] width 125 height 77
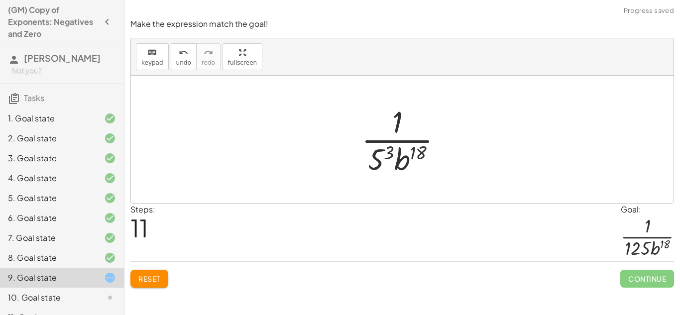
click at [384, 154] on div at bounding box center [405, 139] width 99 height 77
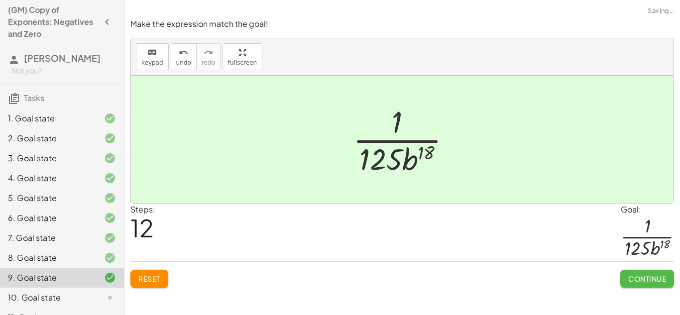
click at [642, 279] on span "Continue" at bounding box center [647, 278] width 38 height 9
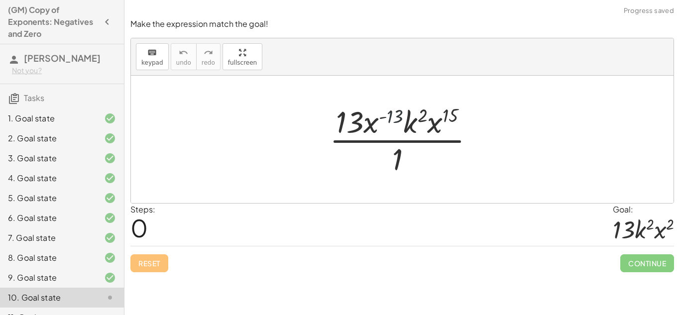
drag, startPoint x: 391, startPoint y: 113, endPoint x: 382, endPoint y: 149, distance: 36.8
click at [382, 149] on div at bounding box center [405, 139] width 163 height 77
drag, startPoint x: 367, startPoint y: 122, endPoint x: 360, endPoint y: 161, distance: 39.4
click at [360, 161] on div at bounding box center [405, 139] width 163 height 77
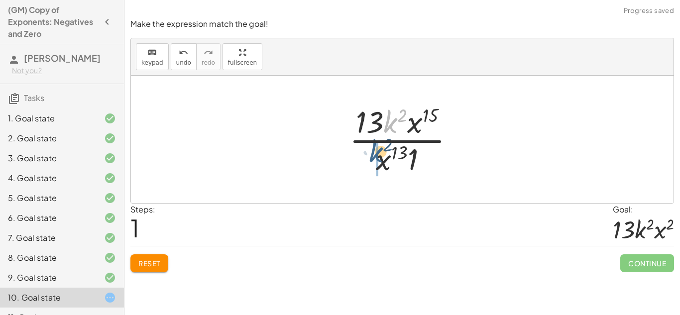
drag, startPoint x: 389, startPoint y: 116, endPoint x: 371, endPoint y: 151, distance: 38.9
click at [371, 151] on div at bounding box center [405, 139] width 123 height 77
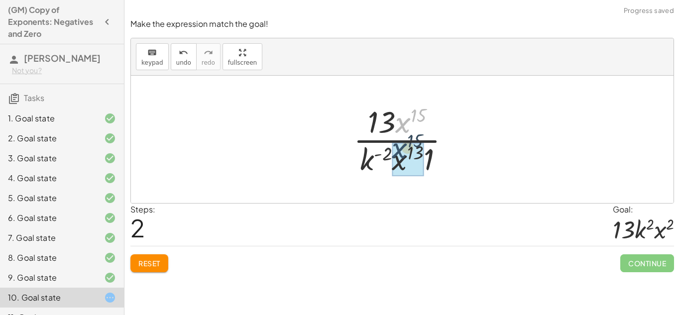
drag, startPoint x: 400, startPoint y: 121, endPoint x: 395, endPoint y: 152, distance: 31.2
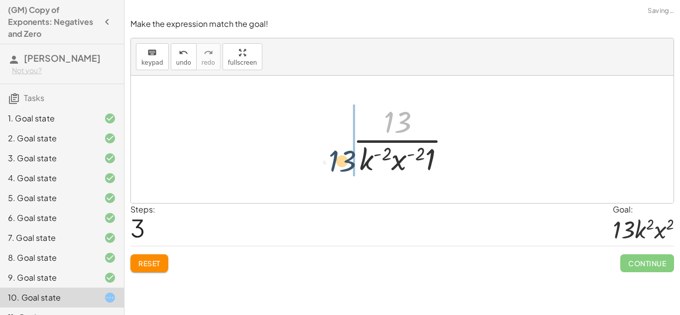
drag, startPoint x: 395, startPoint y: 123, endPoint x: 329, endPoint y: 168, distance: 79.5
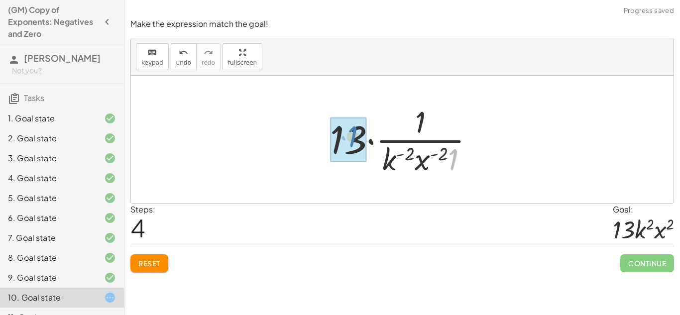
drag, startPoint x: 458, startPoint y: 157, endPoint x: 357, endPoint y: 134, distance: 104.0
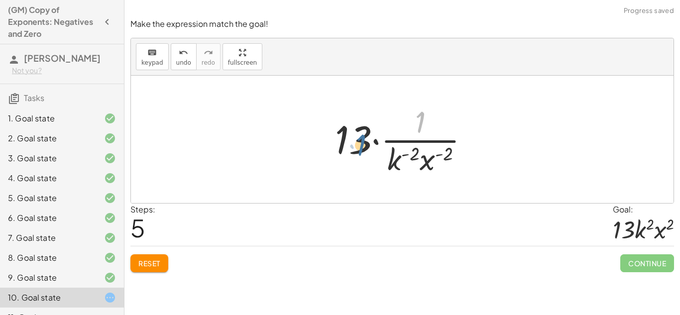
drag, startPoint x: 420, startPoint y: 122, endPoint x: 360, endPoint y: 145, distance: 64.4
click at [360, 145] on div at bounding box center [406, 139] width 152 height 77
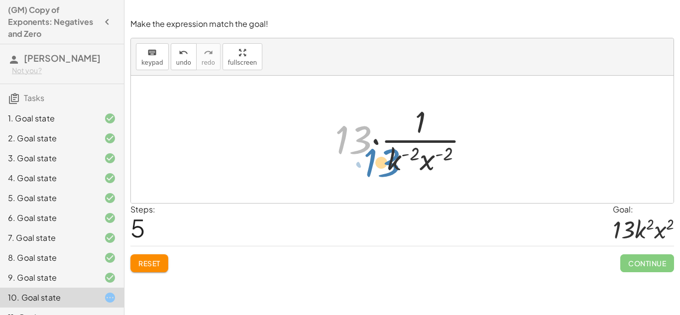
drag, startPoint x: 360, startPoint y: 145, endPoint x: 389, endPoint y: 168, distance: 36.8
click at [389, 168] on div at bounding box center [406, 139] width 152 height 77
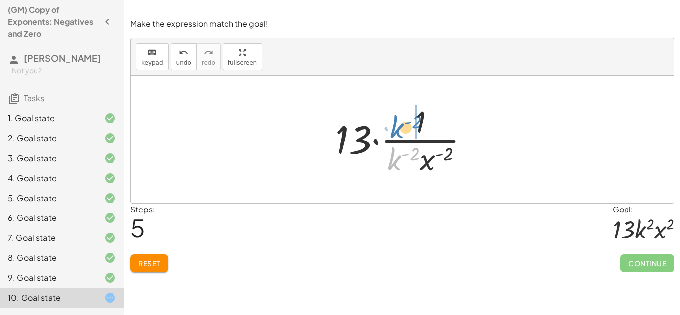
drag, startPoint x: 397, startPoint y: 162, endPoint x: 399, endPoint y: 130, distance: 31.9
click at [399, 130] on div at bounding box center [406, 139] width 152 height 77
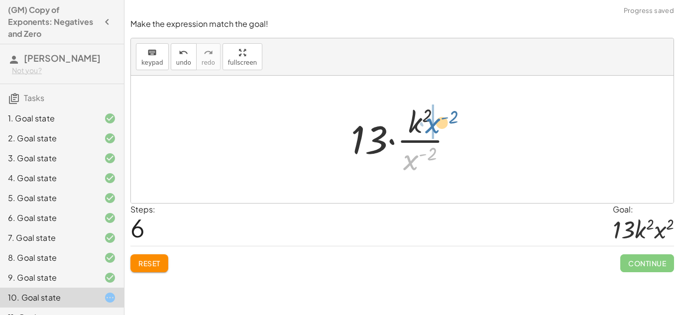
drag, startPoint x: 406, startPoint y: 160, endPoint x: 428, endPoint y: 122, distance: 43.3
click at [428, 122] on div at bounding box center [405, 139] width 119 height 77
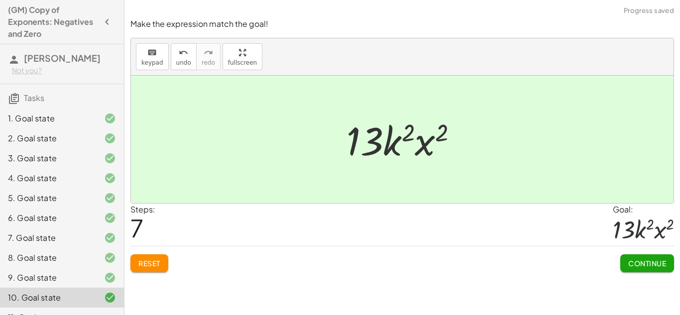
click at [644, 262] on span "Continue" at bounding box center [647, 263] width 38 height 9
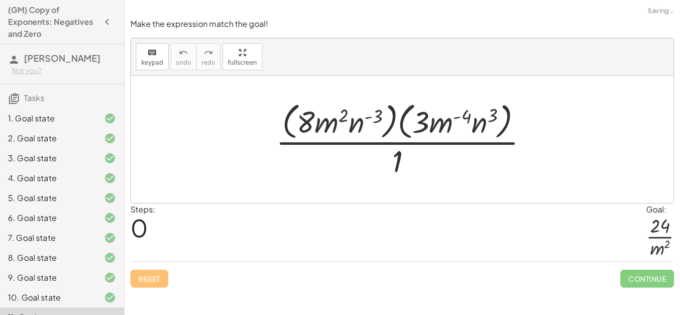
click at [375, 117] on div at bounding box center [406, 139] width 270 height 81
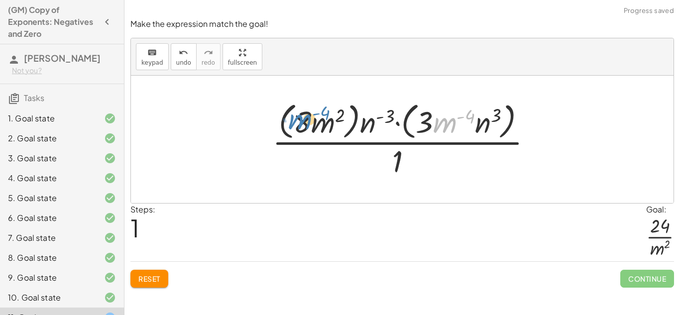
drag, startPoint x: 437, startPoint y: 124, endPoint x: 296, endPoint y: 123, distance: 141.3
click at [296, 123] on div at bounding box center [406, 139] width 278 height 81
drag, startPoint x: 316, startPoint y: 129, endPoint x: 313, endPoint y: 133, distance: 5.3
click at [313, 133] on div at bounding box center [406, 139] width 278 height 81
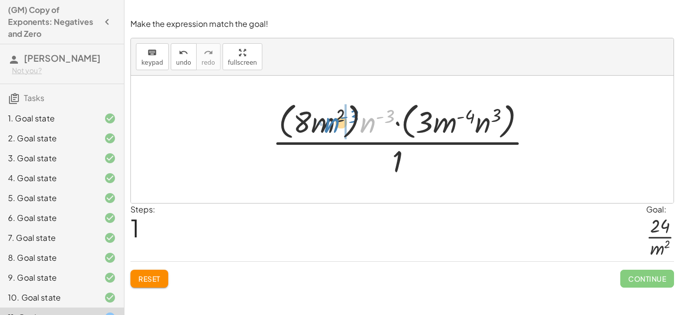
drag, startPoint x: 362, startPoint y: 130, endPoint x: 328, endPoint y: 131, distance: 33.9
click at [328, 131] on div at bounding box center [406, 139] width 278 height 81
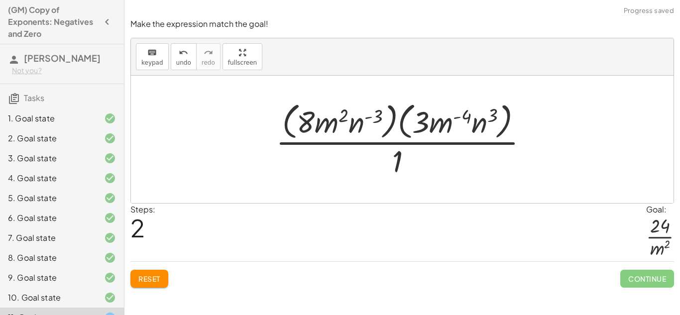
click at [338, 125] on div at bounding box center [406, 139] width 270 height 81
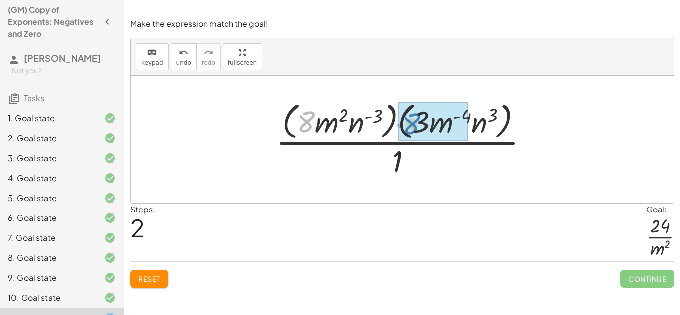
drag, startPoint x: 307, startPoint y: 123, endPoint x: 413, endPoint y: 125, distance: 106.5
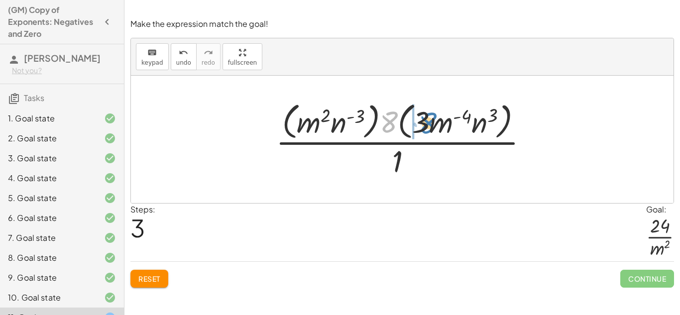
drag, startPoint x: 385, startPoint y: 123, endPoint x: 422, endPoint y: 125, distance: 37.4
click at [422, 125] on div at bounding box center [406, 139] width 270 height 81
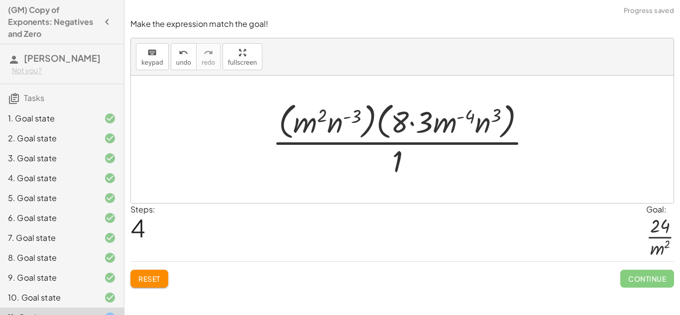
click at [421, 122] on div at bounding box center [406, 139] width 278 height 81
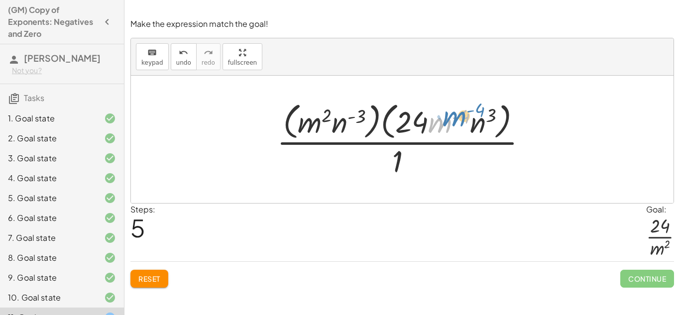
drag, startPoint x: 439, startPoint y: 127, endPoint x: 451, endPoint y: 124, distance: 12.7
click at [451, 124] on div at bounding box center [406, 139] width 268 height 81
click at [445, 121] on div at bounding box center [406, 139] width 268 height 81
drag, startPoint x: 312, startPoint y: 123, endPoint x: 405, endPoint y: 161, distance: 100.4
click at [405, 161] on div at bounding box center [406, 139] width 268 height 81
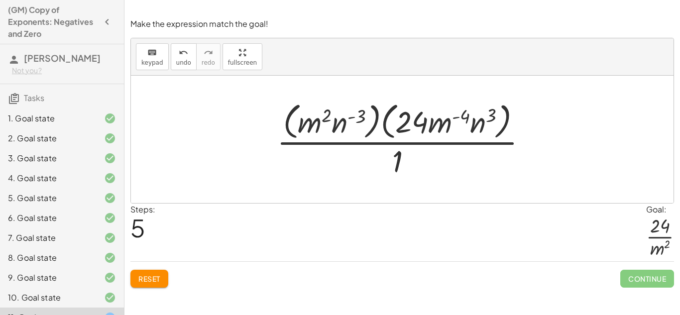
click at [405, 161] on div at bounding box center [406, 139] width 268 height 81
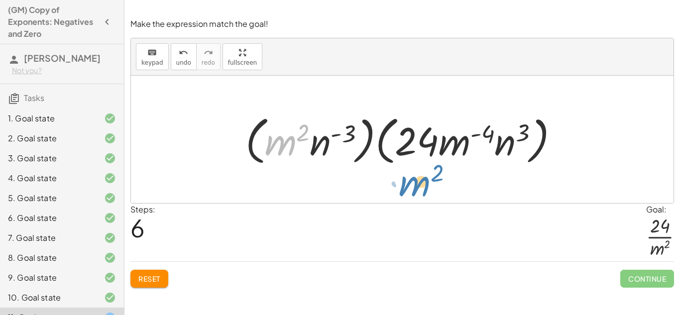
drag, startPoint x: 280, startPoint y: 141, endPoint x: 410, endPoint y: 189, distance: 138.3
click at [410, 189] on div "· ( · 8 · m 2 · n ( - 3 ) ) · ( · 3 · m ( - 4 ) · n 3 ) · 1 · ( · 8 · m 2 ) · n…" at bounding box center [402, 139] width 542 height 127
click at [152, 275] on span "Reset" at bounding box center [149, 278] width 22 height 9
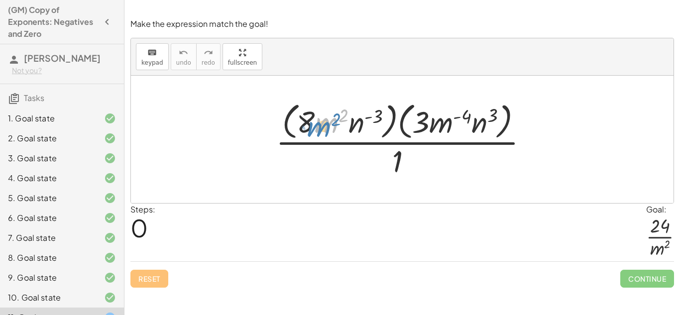
drag, startPoint x: 329, startPoint y: 123, endPoint x: 315, endPoint y: 125, distance: 13.6
click at [315, 125] on div at bounding box center [406, 139] width 270 height 81
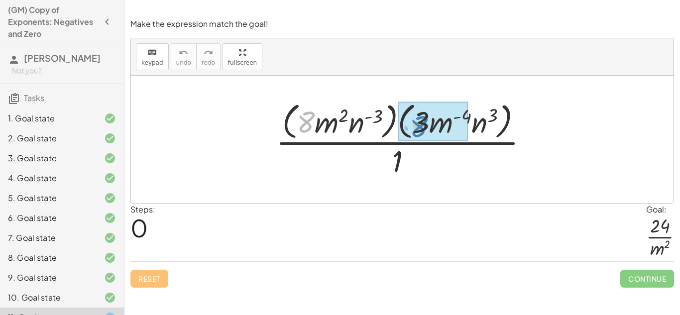
drag, startPoint x: 307, startPoint y: 122, endPoint x: 420, endPoint y: 126, distance: 113.0
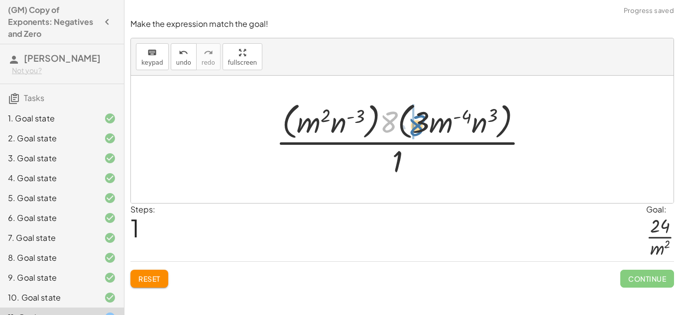
drag, startPoint x: 391, startPoint y: 122, endPoint x: 418, endPoint y: 125, distance: 28.1
click at [418, 125] on div at bounding box center [406, 139] width 270 height 81
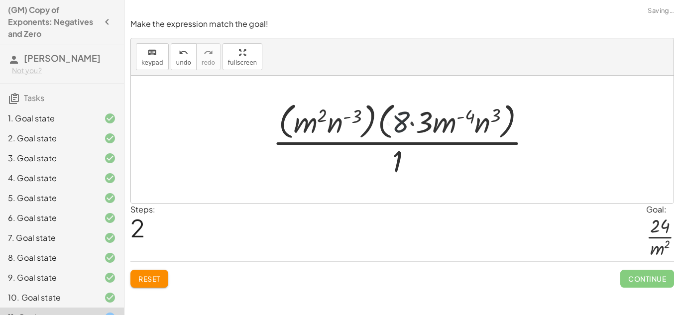
click at [418, 125] on div at bounding box center [406, 139] width 278 height 81
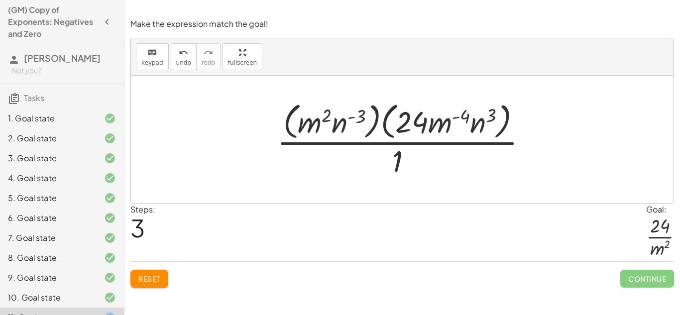
click at [479, 127] on div at bounding box center [406, 139] width 268 height 81
click at [334, 122] on div at bounding box center [406, 139] width 268 height 81
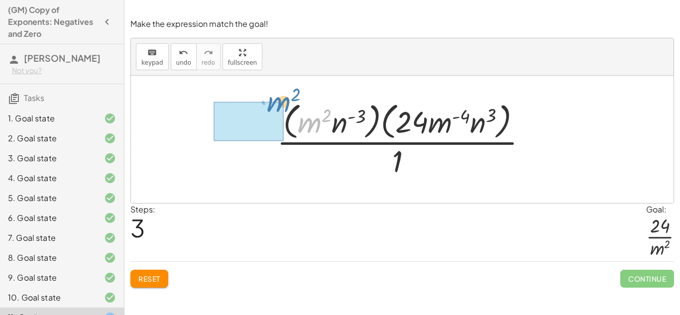
drag, startPoint x: 309, startPoint y: 123, endPoint x: 279, endPoint y: 103, distance: 36.7
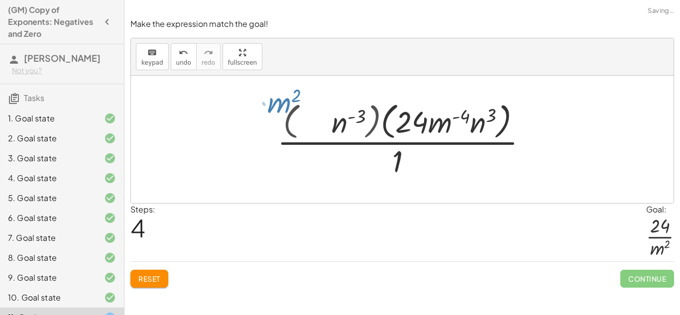
click at [280, 104] on div "· ( · 8 · m 2 · n ( - 3 ) ) · ( · 3 · m ( - 4 ) · n 3 ) · 1 · ( · m 2 · n ( - 3…" at bounding box center [402, 139] width 258 height 86
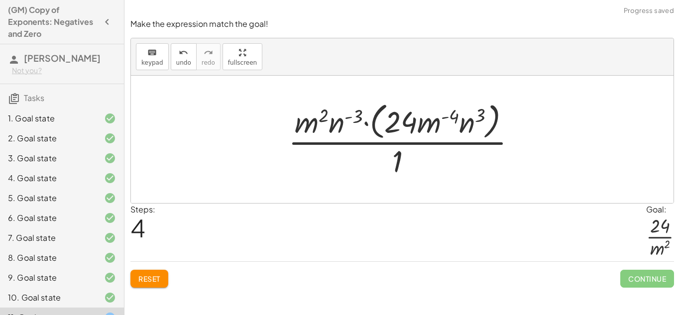
click at [375, 122] on div at bounding box center [406, 139] width 246 height 81
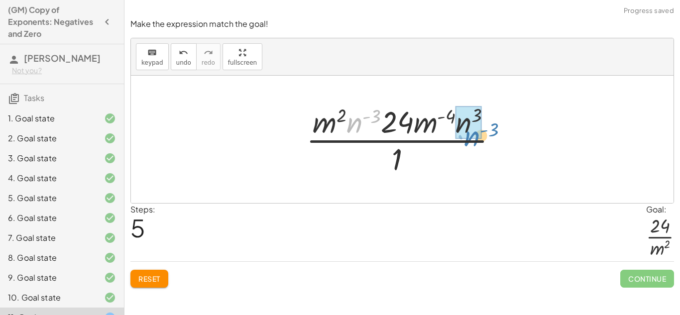
drag, startPoint x: 351, startPoint y: 123, endPoint x: 466, endPoint y: 130, distance: 115.1
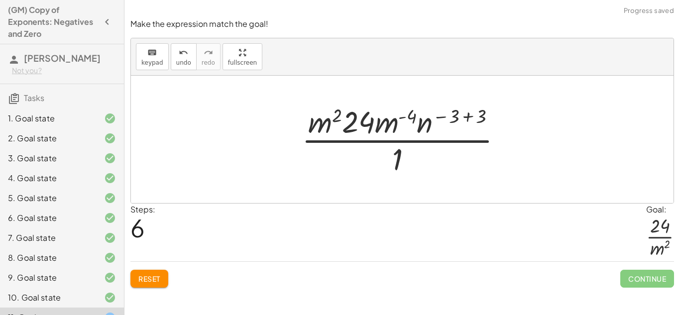
click at [449, 119] on div at bounding box center [405, 139] width 218 height 77
click at [467, 118] on div at bounding box center [405, 139] width 218 height 77
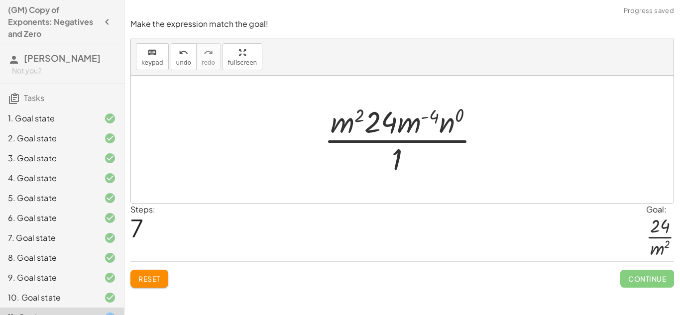
click at [446, 127] on div at bounding box center [406, 139] width 174 height 77
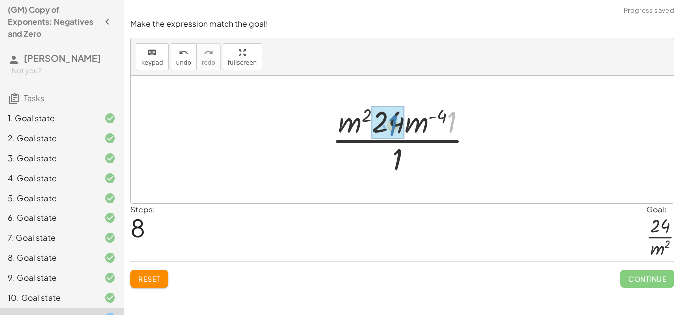
drag, startPoint x: 454, startPoint y: 126, endPoint x: 395, endPoint y: 129, distance: 58.8
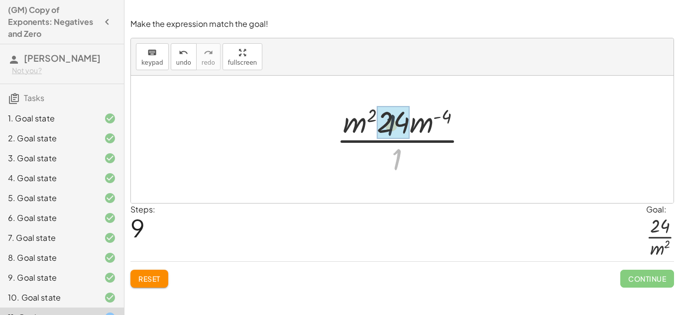
drag, startPoint x: 397, startPoint y: 154, endPoint x: 390, endPoint y: 112, distance: 42.4
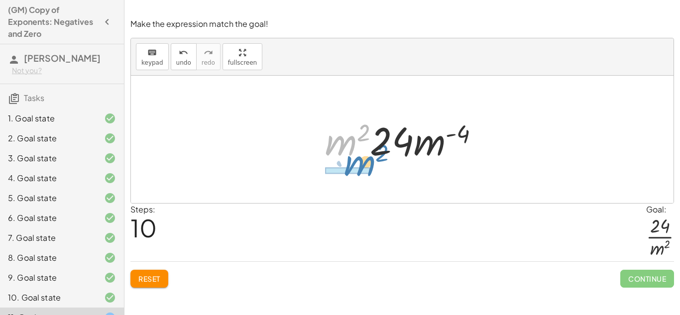
drag, startPoint x: 344, startPoint y: 143, endPoint x: 360, endPoint y: 164, distance: 26.3
click at [360, 164] on div at bounding box center [406, 139] width 172 height 51
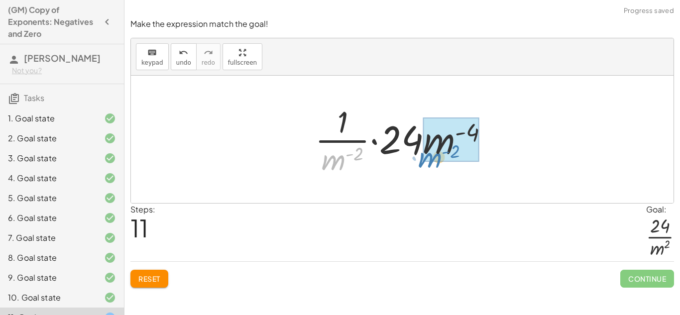
drag, startPoint x: 343, startPoint y: 155, endPoint x: 425, endPoint y: 161, distance: 82.3
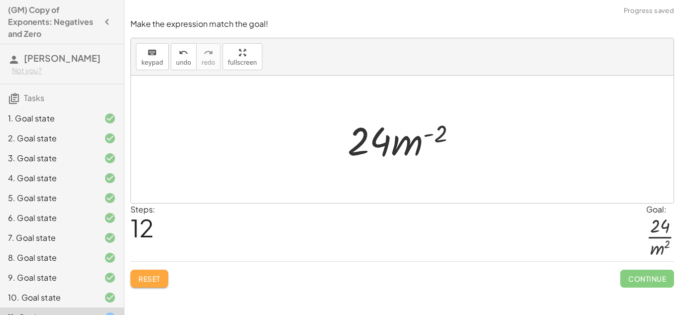
click at [154, 278] on span "Reset" at bounding box center [149, 278] width 22 height 9
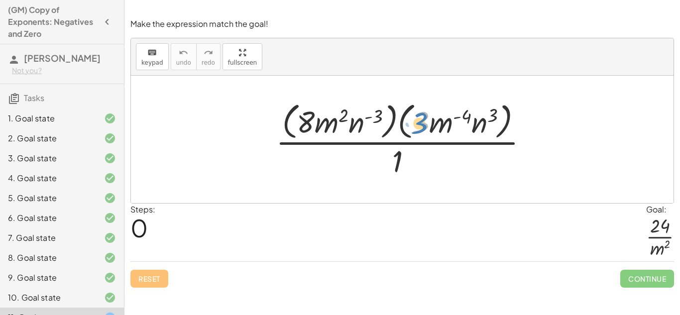
click at [419, 123] on div at bounding box center [406, 139] width 270 height 81
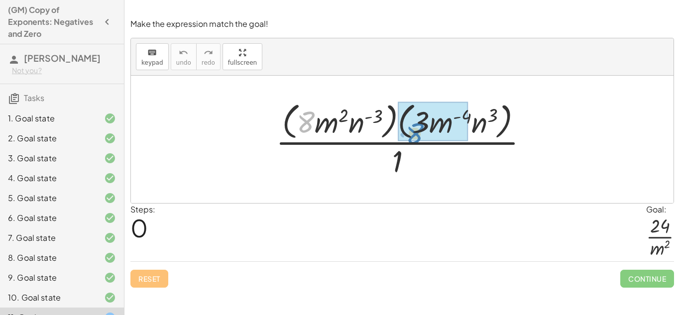
drag, startPoint x: 306, startPoint y: 117, endPoint x: 416, endPoint y: 126, distance: 110.3
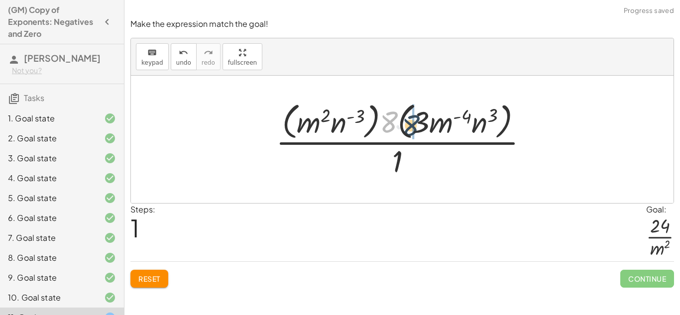
drag, startPoint x: 388, startPoint y: 120, endPoint x: 411, endPoint y: 124, distance: 23.6
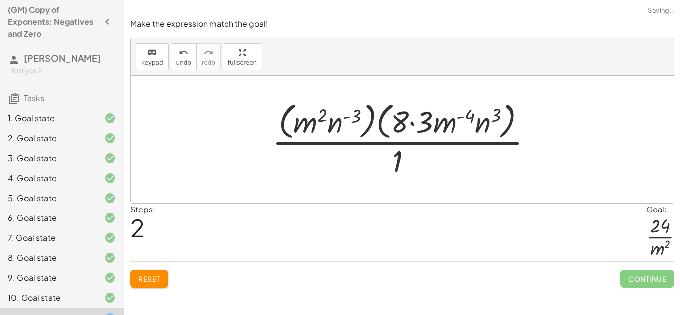
click at [411, 124] on div at bounding box center [406, 139] width 278 height 81
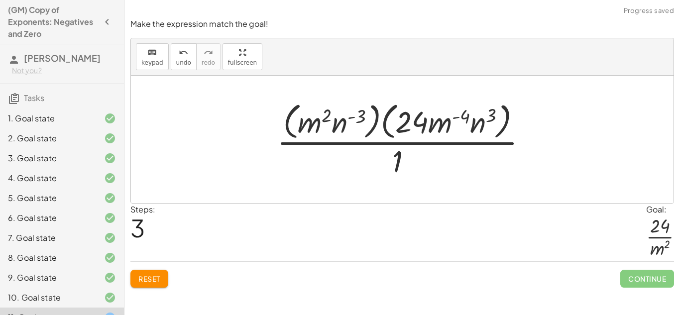
click at [371, 122] on div at bounding box center [406, 139] width 268 height 81
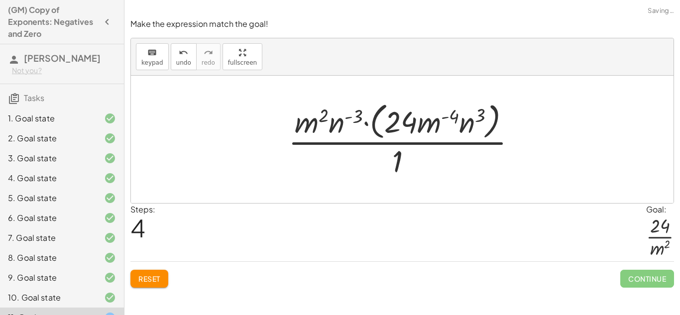
click at [373, 125] on div at bounding box center [406, 139] width 246 height 81
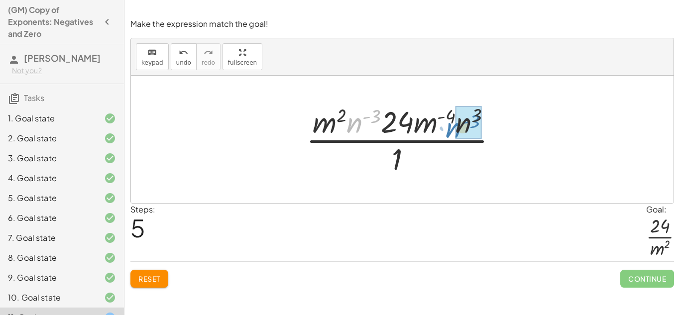
drag, startPoint x: 354, startPoint y: 125, endPoint x: 454, endPoint y: 130, distance: 100.1
click at [454, 130] on div at bounding box center [405, 139] width 209 height 77
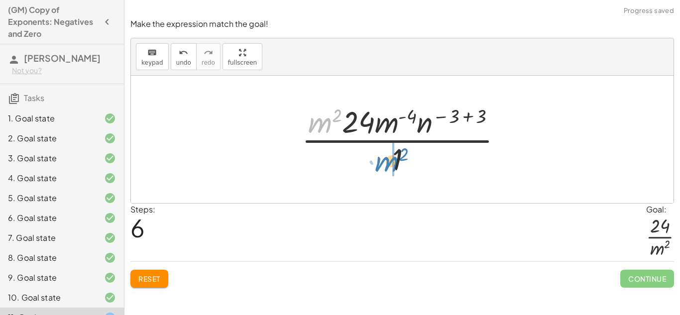
drag, startPoint x: 324, startPoint y: 124, endPoint x: 393, endPoint y: 163, distance: 78.4
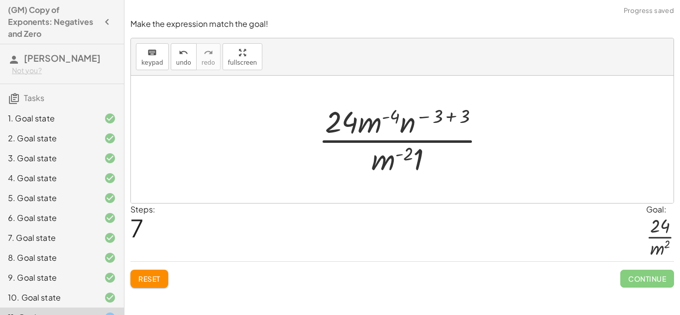
click at [390, 162] on div at bounding box center [405, 139] width 185 height 77
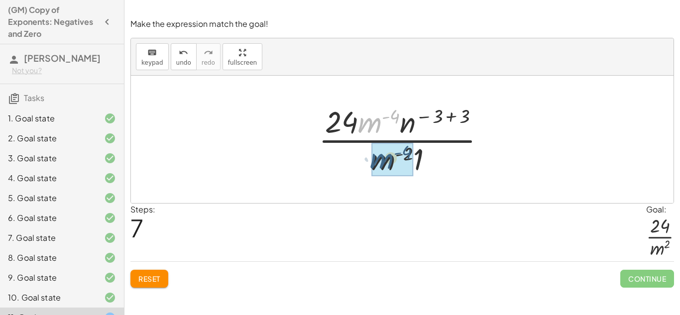
drag, startPoint x: 371, startPoint y: 125, endPoint x: 384, endPoint y: 164, distance: 41.1
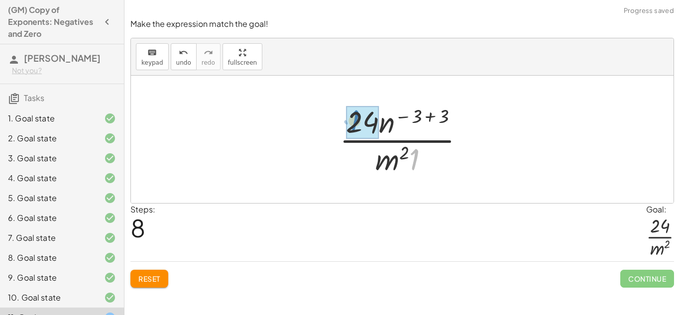
drag, startPoint x: 414, startPoint y: 161, endPoint x: 354, endPoint y: 122, distance: 71.2
click at [427, 116] on div at bounding box center [405, 139] width 143 height 77
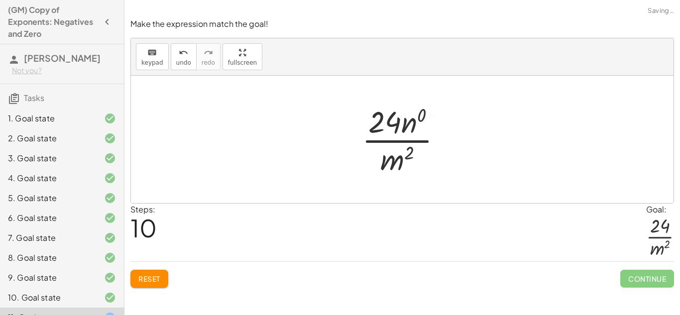
click at [427, 117] on div at bounding box center [406, 139] width 98 height 77
click at [412, 120] on div at bounding box center [406, 139] width 91 height 77
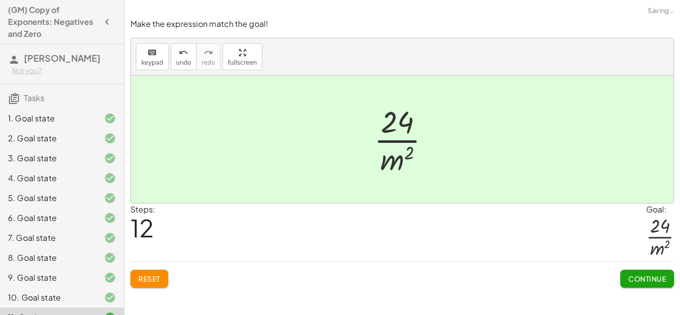
click at [0, 0] on div "Make the expression match the goal! keyboard keypad undo undo redo redo fullscr…" at bounding box center [0, 0] width 0 height 0
click at [651, 283] on button "Continue" at bounding box center [647, 279] width 54 height 18
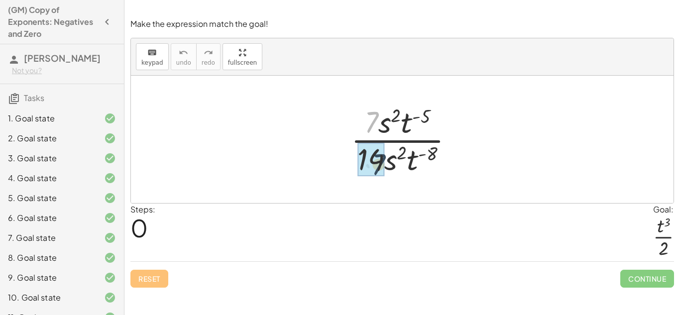
drag, startPoint x: 372, startPoint y: 122, endPoint x: 379, endPoint y: 168, distance: 46.3
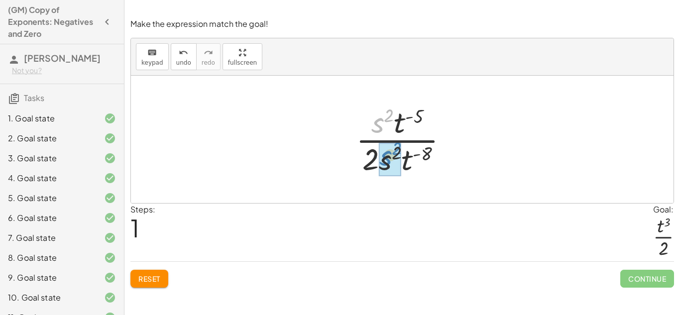
drag, startPoint x: 377, startPoint y: 118, endPoint x: 385, endPoint y: 151, distance: 34.3
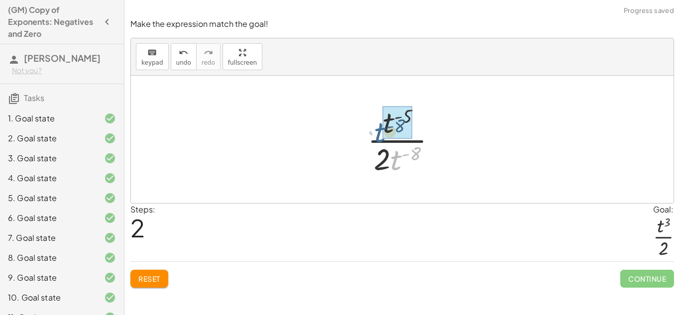
drag, startPoint x: 396, startPoint y: 159, endPoint x: 380, endPoint y: 130, distance: 33.2
click at [380, 130] on div at bounding box center [405, 139] width 87 height 77
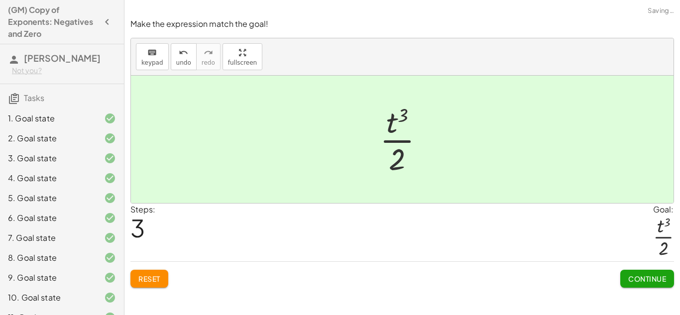
click at [642, 280] on span "Continue" at bounding box center [647, 278] width 38 height 9
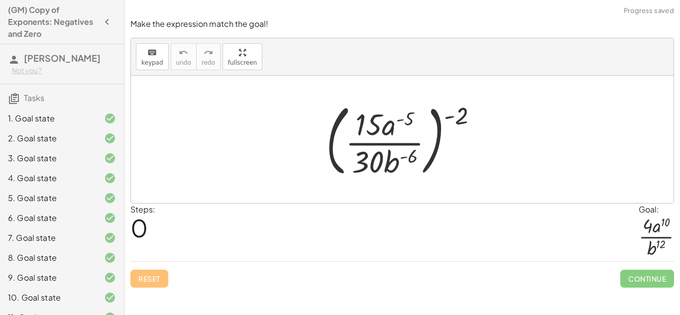
scroll to position [156, 0]
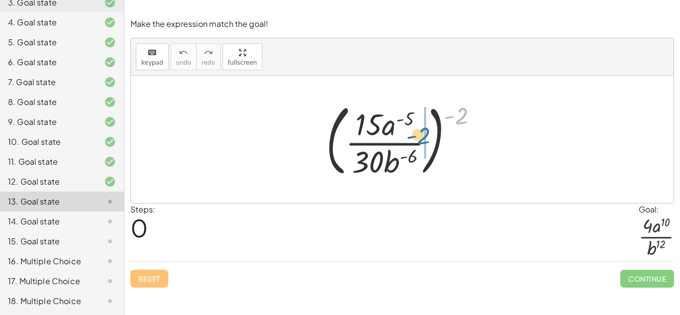
drag, startPoint x: 455, startPoint y: 119, endPoint x: 415, endPoint y: 140, distance: 45.2
click at [415, 140] on div at bounding box center [406, 139] width 170 height 83
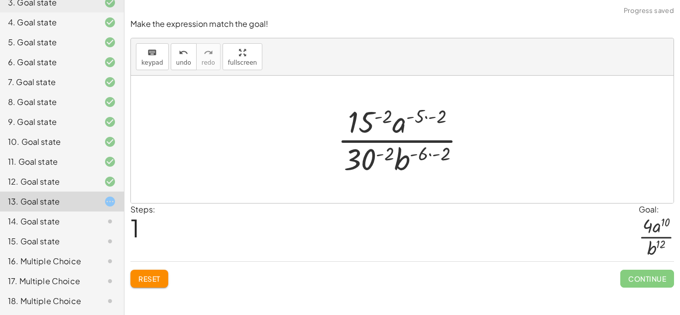
click at [378, 110] on div at bounding box center [405, 139] width 146 height 77
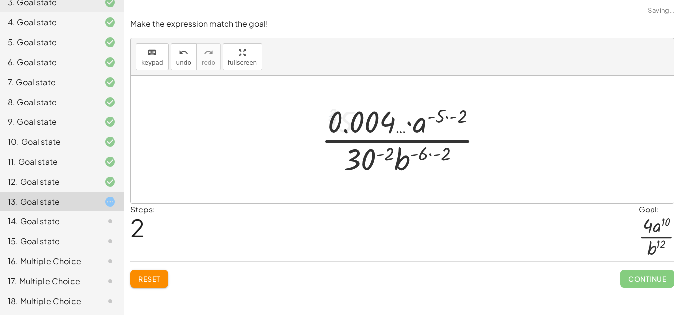
click at [385, 152] on div at bounding box center [406, 139] width 180 height 77
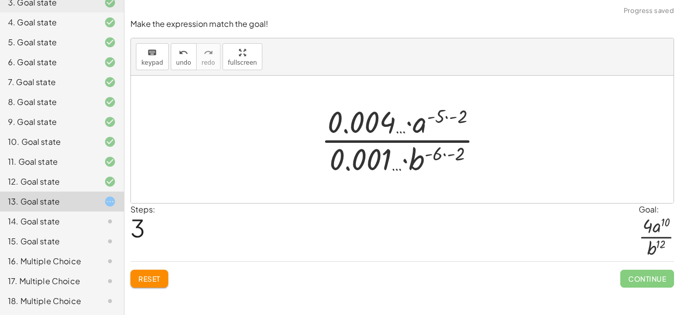
click at [166, 275] on button "Reset" at bounding box center [149, 279] width 38 height 18
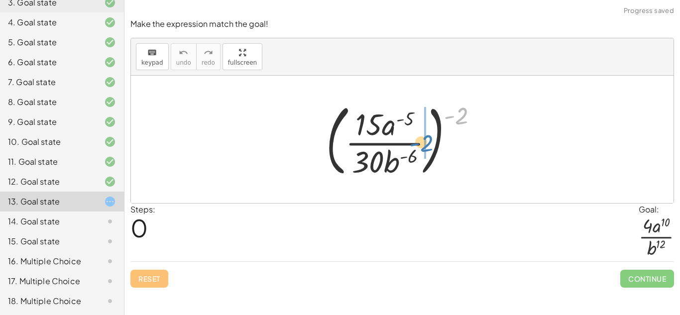
drag, startPoint x: 458, startPoint y: 118, endPoint x: 422, endPoint y: 146, distance: 44.7
click at [422, 146] on div at bounding box center [406, 139] width 170 height 83
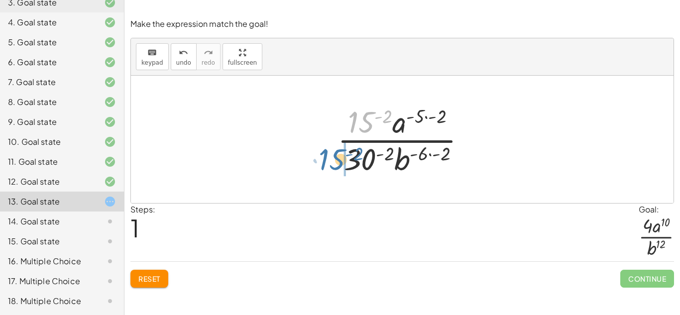
drag, startPoint x: 368, startPoint y: 124, endPoint x: 337, endPoint y: 163, distance: 48.9
click at [337, 163] on div at bounding box center [405, 139] width 146 height 77
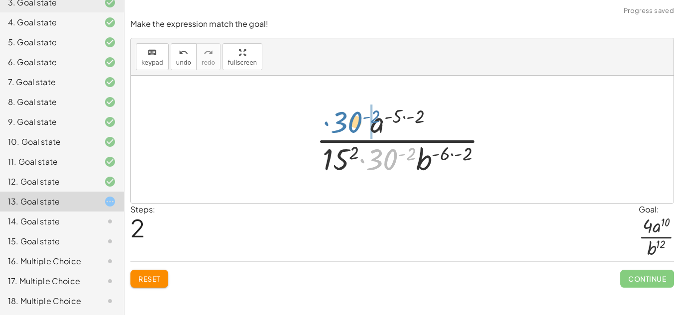
drag, startPoint x: 383, startPoint y: 165, endPoint x: 346, endPoint y: 127, distance: 52.4
click at [346, 127] on div at bounding box center [406, 139] width 190 height 77
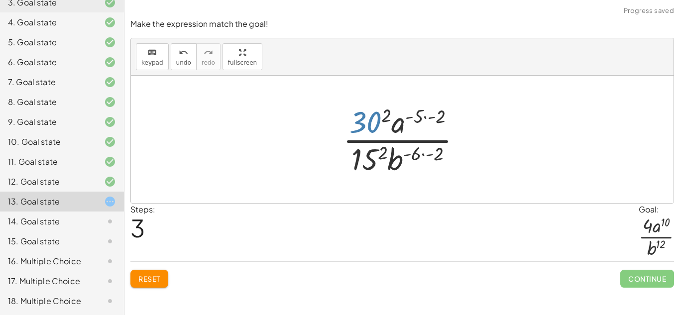
click at [363, 126] on div at bounding box center [406, 139] width 136 height 77
click at [396, 130] on div at bounding box center [406, 139] width 136 height 77
click at [424, 122] on div at bounding box center [406, 139] width 136 height 77
click at [423, 154] on div at bounding box center [405, 139] width 133 height 77
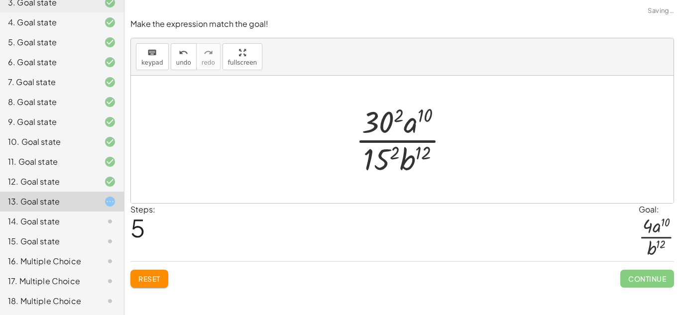
click at [383, 160] on div at bounding box center [405, 139] width 111 height 77
click at [378, 121] on div at bounding box center [405, 139] width 121 height 77
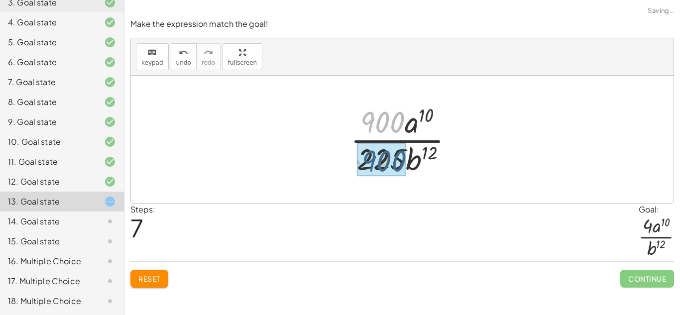
drag, startPoint x: 378, startPoint y: 121, endPoint x: 379, endPoint y: 161, distance: 39.8
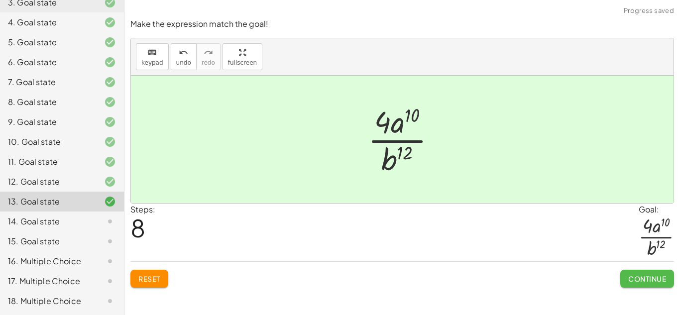
click at [639, 275] on span "Continue" at bounding box center [647, 278] width 38 height 9
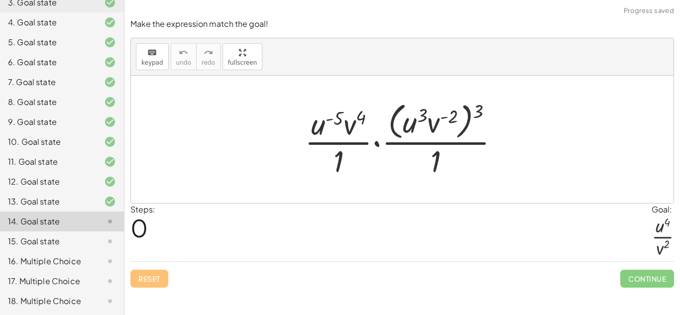
click at [322, 125] on div at bounding box center [405, 139] width 212 height 81
click at [389, 118] on div at bounding box center [405, 139] width 212 height 81
click at [391, 119] on div at bounding box center [405, 139] width 212 height 81
click at [393, 124] on div at bounding box center [405, 139] width 212 height 81
drag, startPoint x: 476, startPoint y: 110, endPoint x: 455, endPoint y: 113, distance: 21.1
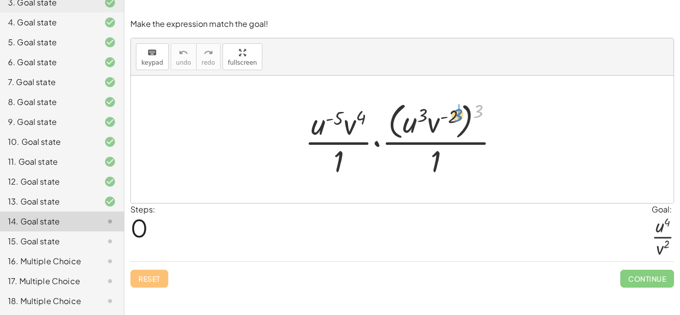
click at [455, 113] on div at bounding box center [405, 139] width 212 height 81
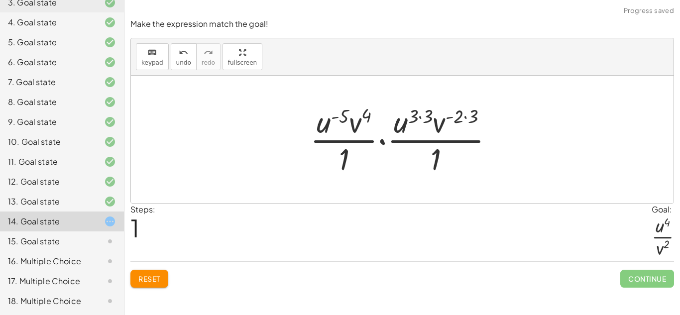
click at [456, 115] on div at bounding box center [405, 139] width 201 height 77
click at [418, 112] on div at bounding box center [405, 139] width 201 height 77
click at [425, 116] on div at bounding box center [405, 139] width 201 height 77
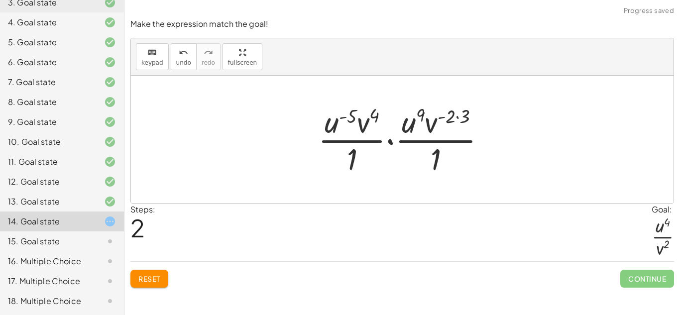
click at [460, 113] on div at bounding box center [406, 139] width 186 height 77
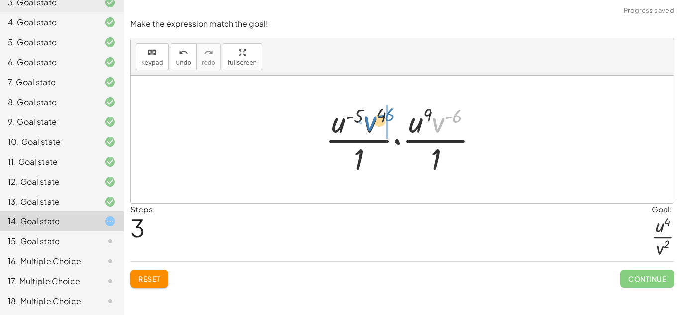
drag, startPoint x: 442, startPoint y: 120, endPoint x: 373, endPoint y: 119, distance: 68.7
click at [373, 119] on div at bounding box center [405, 139] width 171 height 77
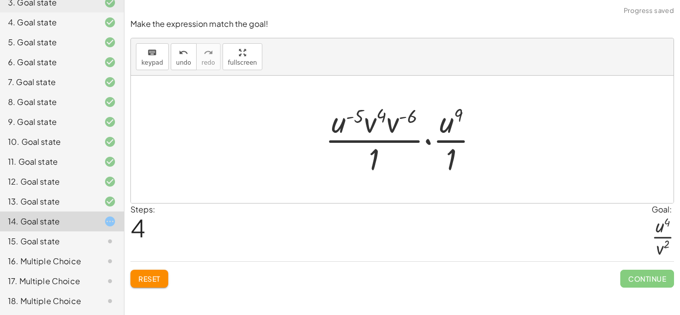
click at [380, 123] on div at bounding box center [405, 139] width 171 height 77
click at [389, 125] on div at bounding box center [405, 139] width 171 height 77
click at [388, 125] on div at bounding box center [405, 139] width 167 height 77
click at [391, 119] on div at bounding box center [405, 139] width 167 height 77
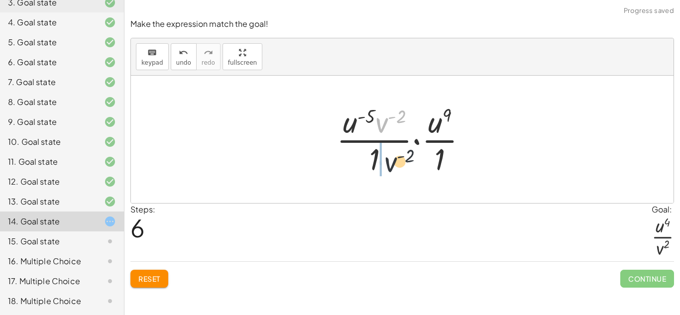
click at [393, 164] on div at bounding box center [405, 139] width 149 height 77
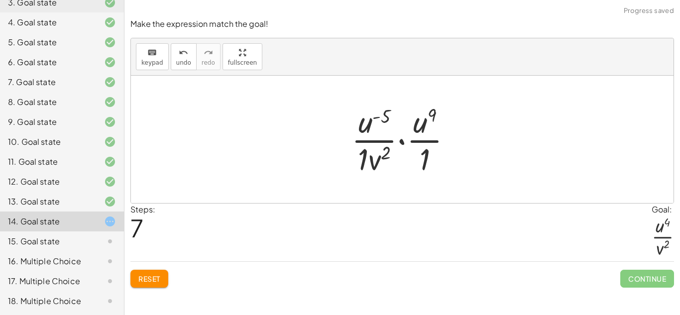
click at [363, 159] on div at bounding box center [405, 139] width 118 height 77
click at [421, 161] on div at bounding box center [406, 139] width 118 height 77
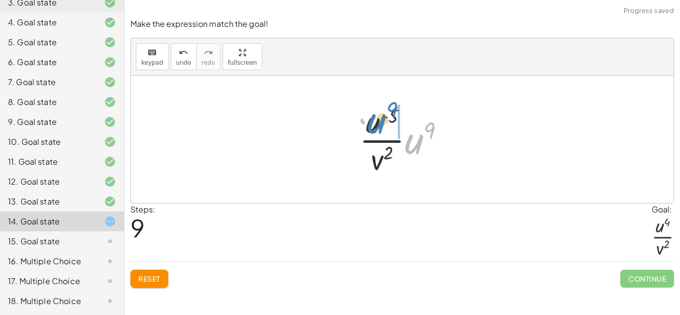
drag, startPoint x: 417, startPoint y: 144, endPoint x: 380, endPoint y: 124, distance: 42.5
click at [380, 124] on div at bounding box center [405, 139] width 103 height 77
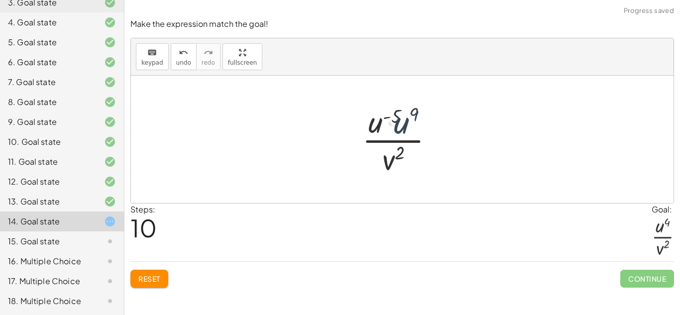
click at [380, 124] on div at bounding box center [406, 139] width 96 height 77
click at [400, 129] on div at bounding box center [406, 139] width 96 height 77
click at [408, 121] on div at bounding box center [406, 139] width 106 height 77
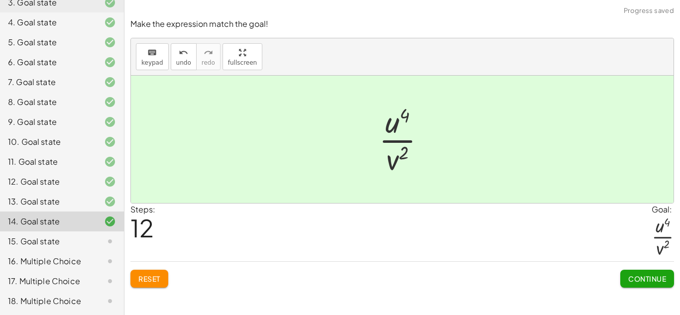
click at [650, 279] on span "Continue" at bounding box center [647, 278] width 38 height 9
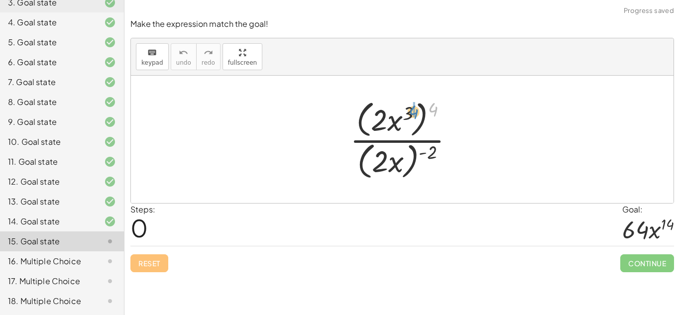
drag, startPoint x: 429, startPoint y: 105, endPoint x: 408, endPoint y: 106, distance: 20.4
click at [408, 106] on div at bounding box center [406, 140] width 122 height 86
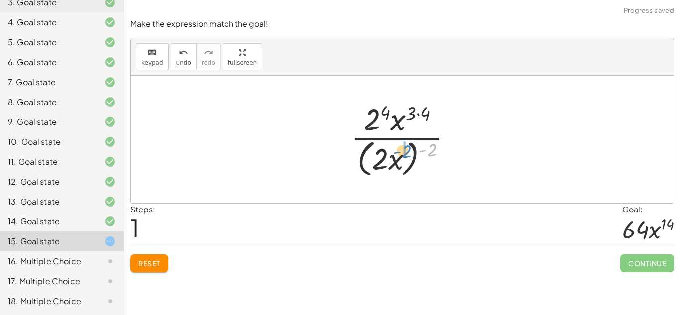
drag, startPoint x: 432, startPoint y: 144, endPoint x: 405, endPoint y: 145, distance: 26.9
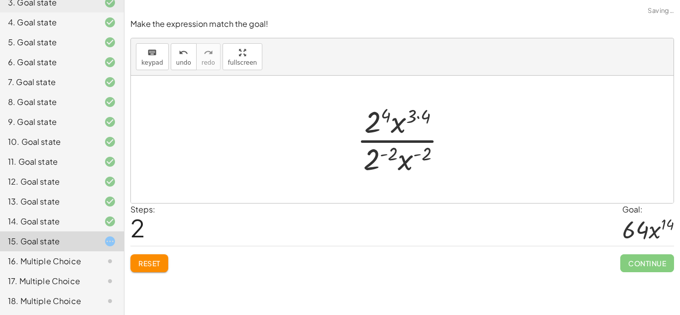
click at [384, 116] on div at bounding box center [406, 139] width 108 height 77
click at [385, 149] on div at bounding box center [406, 139] width 108 height 77
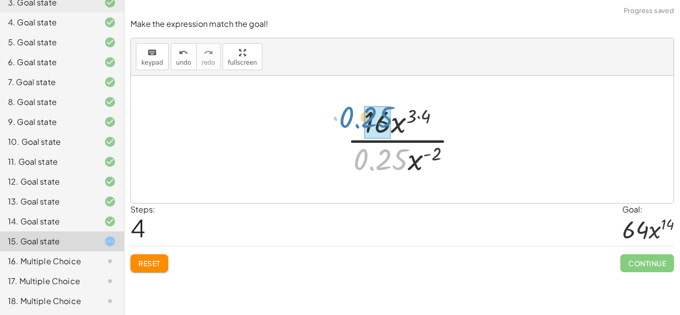
drag, startPoint x: 385, startPoint y: 155, endPoint x: 378, endPoint y: 114, distance: 41.0
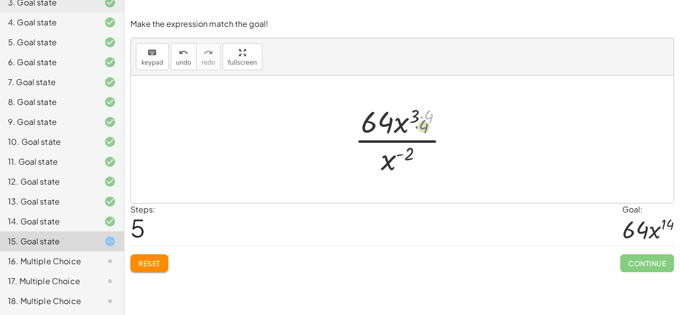
drag, startPoint x: 420, startPoint y: 117, endPoint x: 413, endPoint y: 120, distance: 7.8
click at [413, 120] on div at bounding box center [405, 139] width 113 height 77
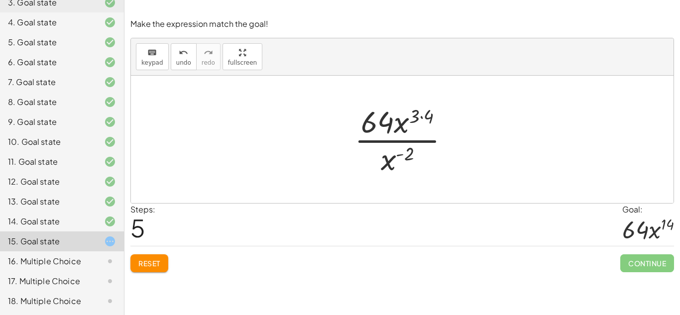
click at [421, 117] on div at bounding box center [405, 139] width 113 height 77
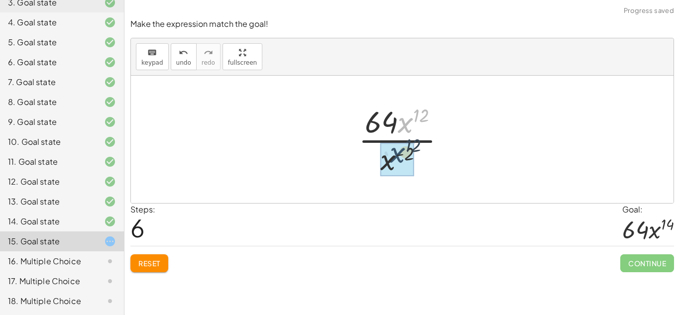
drag, startPoint x: 404, startPoint y: 124, endPoint x: 394, endPoint y: 160, distance: 37.5
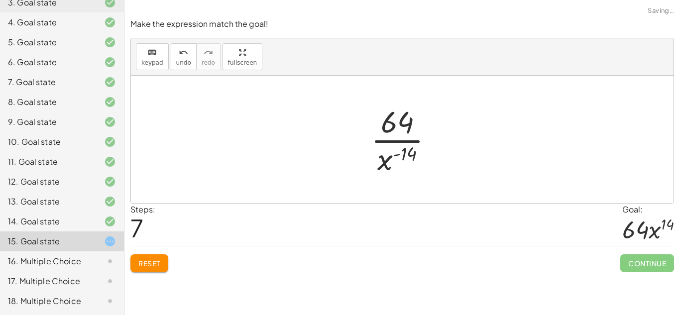
click at [397, 159] on div at bounding box center [406, 139] width 80 height 77
drag, startPoint x: 397, startPoint y: 159, endPoint x: 422, endPoint y: 123, distance: 43.2
click at [422, 123] on div at bounding box center [406, 139] width 80 height 77
drag, startPoint x: 387, startPoint y: 165, endPoint x: 418, endPoint y: 135, distance: 43.6
click at [418, 135] on div at bounding box center [406, 139] width 80 height 77
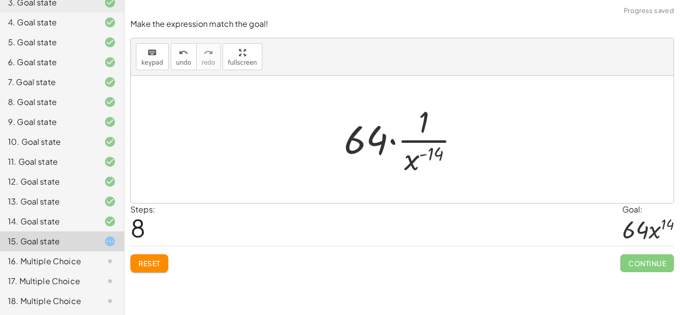
click at [422, 123] on div at bounding box center [405, 139] width 133 height 77
drag, startPoint x: 413, startPoint y: 159, endPoint x: 407, endPoint y: 128, distance: 31.8
click at [407, 128] on div at bounding box center [405, 139] width 133 height 77
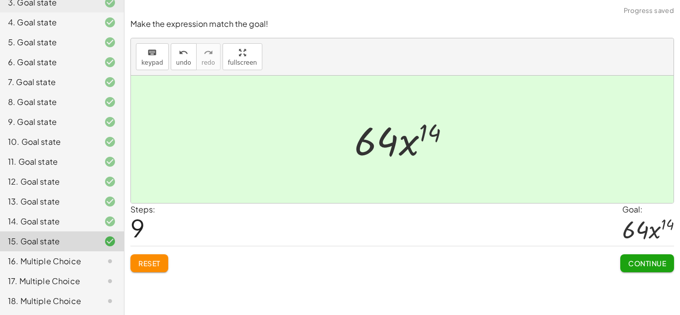
click at [660, 264] on span "Continue" at bounding box center [647, 263] width 38 height 9
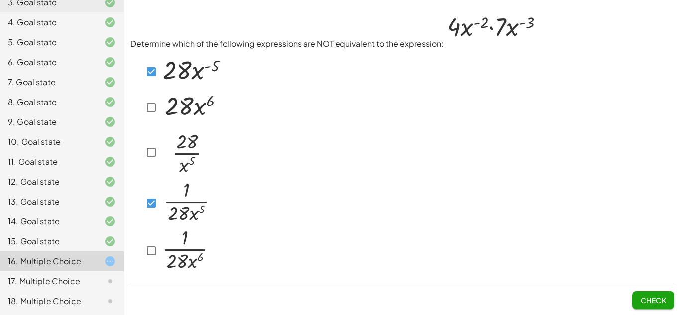
click at [658, 299] on span "Check" at bounding box center [653, 300] width 26 height 9
click at [655, 293] on button "Check" at bounding box center [653, 300] width 42 height 18
click at [649, 298] on span "Check" at bounding box center [653, 300] width 26 height 9
click at [640, 296] on span "Check" at bounding box center [653, 300] width 26 height 9
click at [648, 296] on span "Check" at bounding box center [653, 300] width 26 height 9
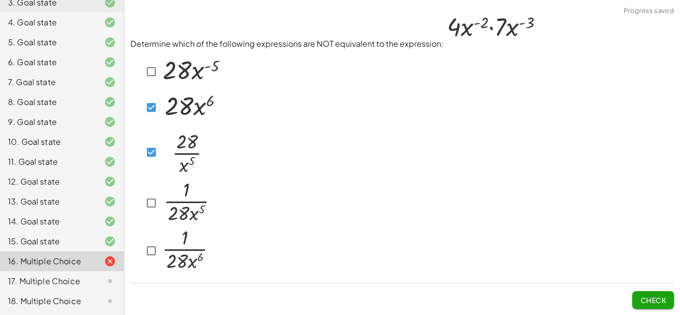
click at [661, 300] on span "Check" at bounding box center [653, 300] width 26 height 9
click at [149, 193] on div at bounding box center [176, 203] width 69 height 47
click at [635, 307] on button "Check" at bounding box center [653, 300] width 42 height 18
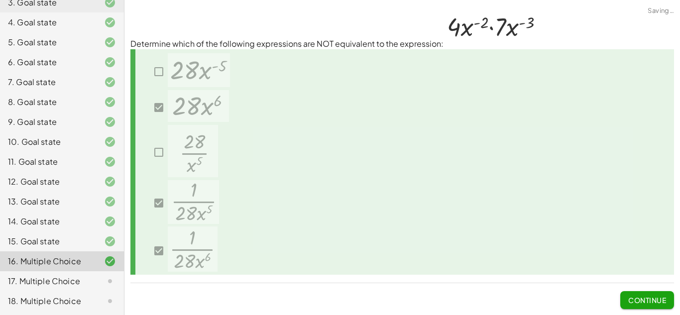
click at [634, 305] on button "Continue" at bounding box center [647, 300] width 54 height 18
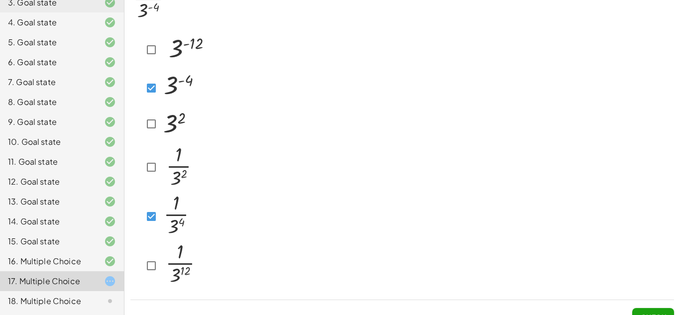
scroll to position [63, 0]
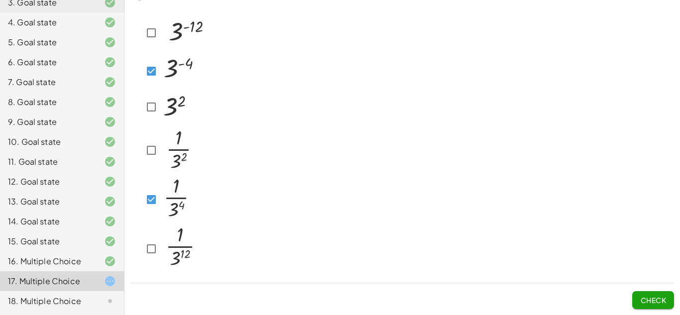
click at [633, 298] on button "Check" at bounding box center [653, 300] width 42 height 18
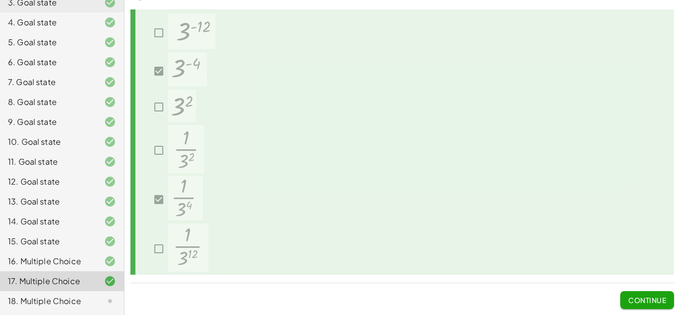
click at [633, 298] on span "Continue" at bounding box center [647, 300] width 38 height 9
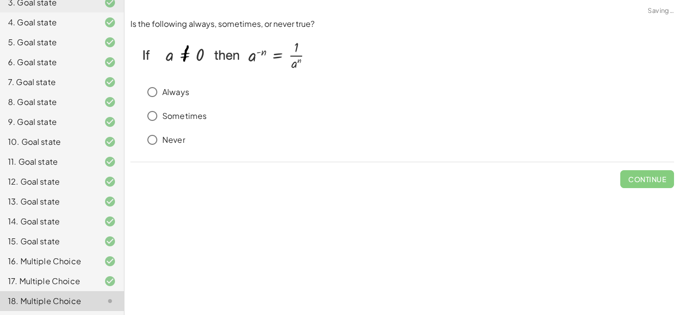
click at [166, 94] on p "Always" at bounding box center [175, 92] width 27 height 11
click at [658, 177] on span "Check" at bounding box center [653, 179] width 26 height 9
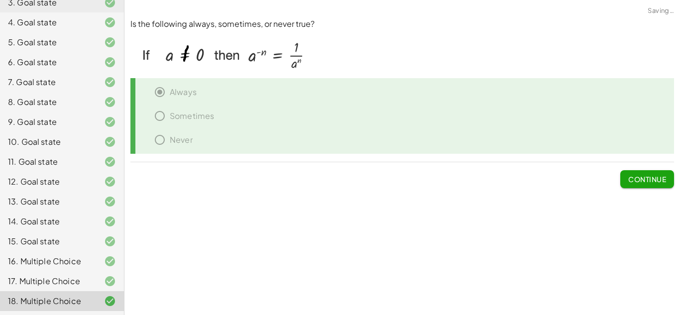
click at [658, 177] on span "Continue" at bounding box center [647, 179] width 38 height 9
